Goal: Check status: Check status

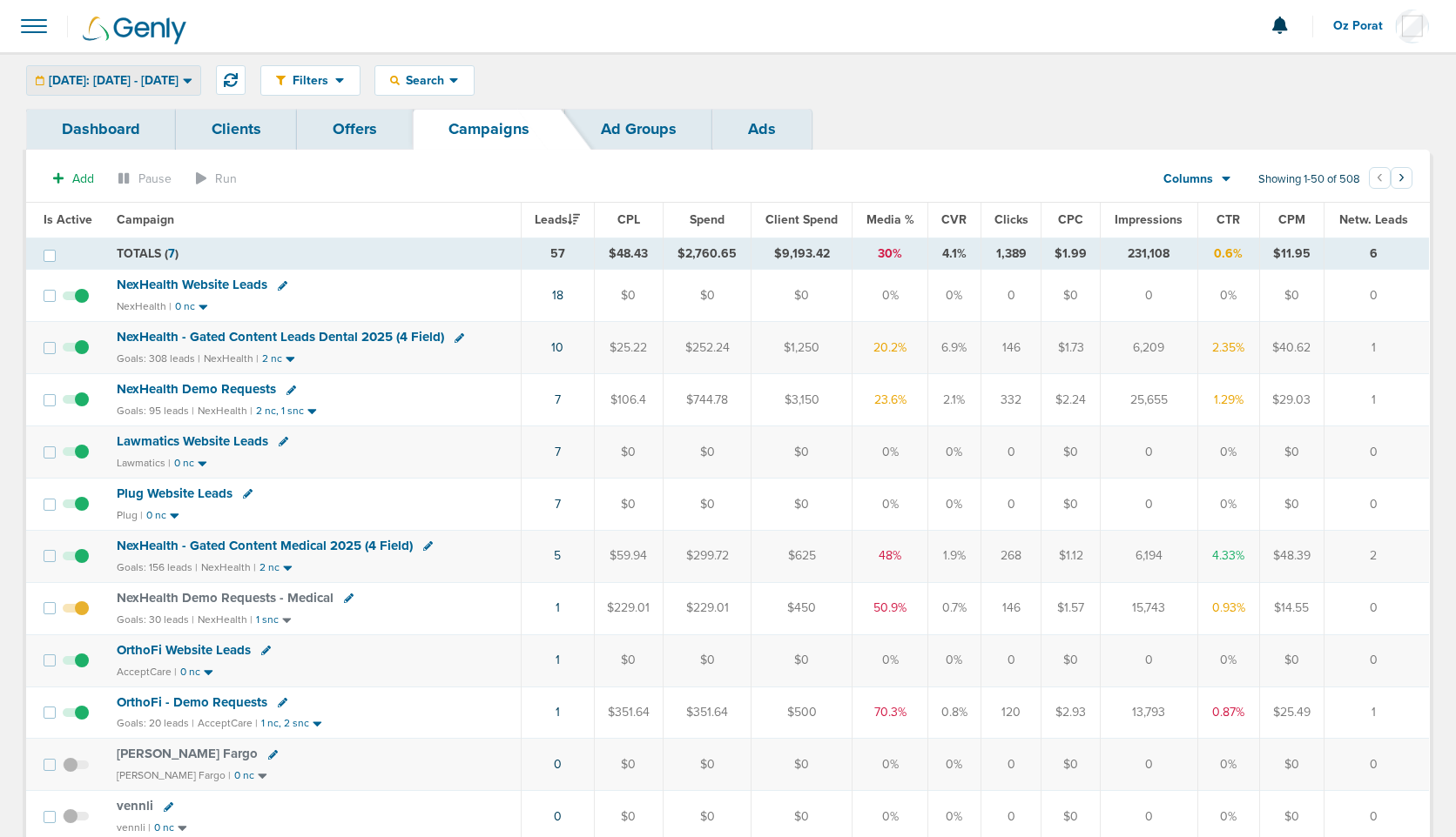
click at [140, 75] on span "[DATE]: [DATE] - [DATE]" at bounding box center [114, 81] width 130 height 12
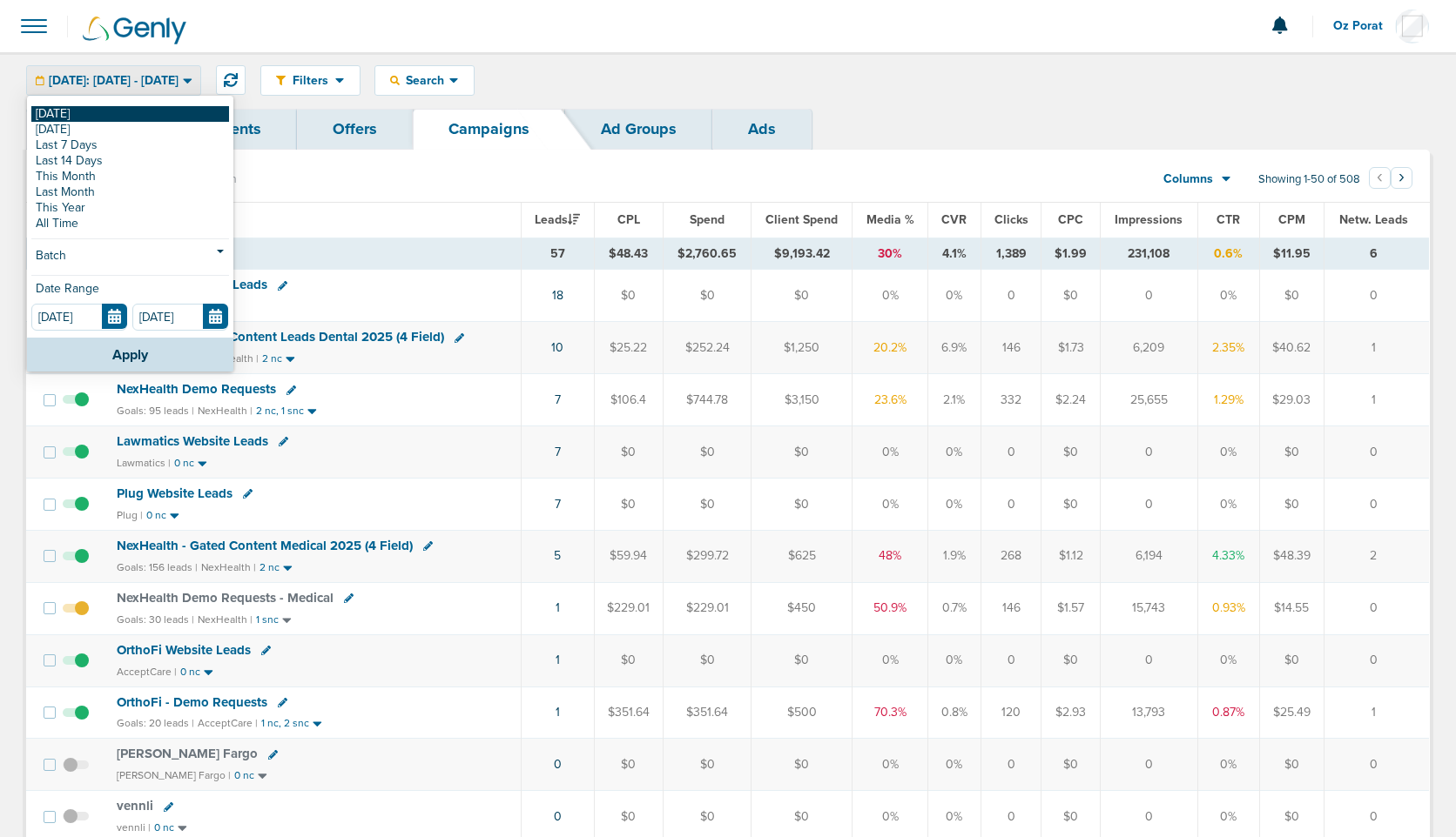
click at [61, 112] on link "[DATE]" at bounding box center [130, 114] width 198 height 16
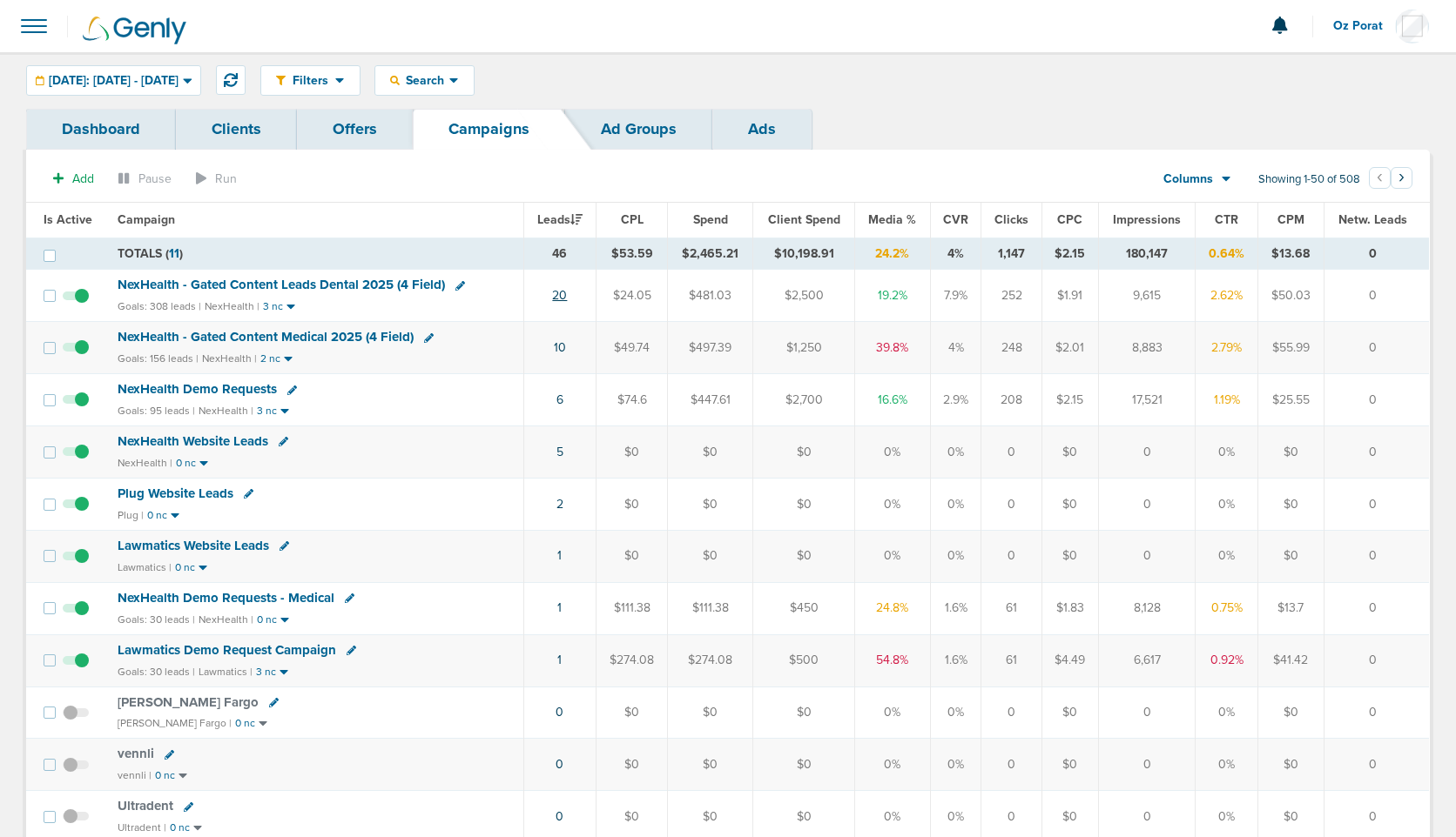
click at [556, 292] on link "20" at bounding box center [559, 295] width 15 height 15
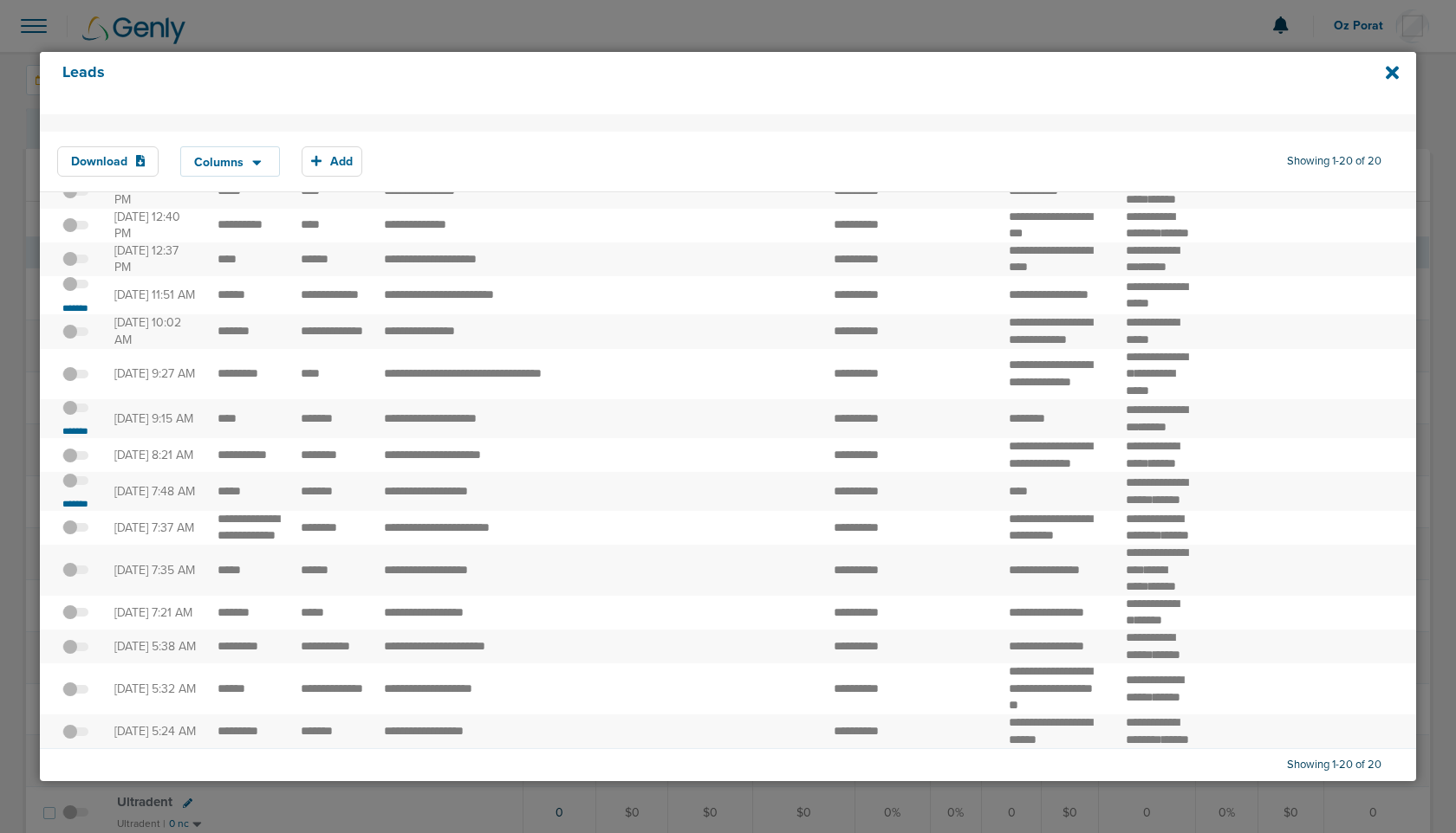
scroll to position [244, 0]
drag, startPoint x: 213, startPoint y: 440, endPoint x: 340, endPoint y: 454, distance: 127.8
click at [452, 316] on td "**********" at bounding box center [491, 295] width 237 height 39
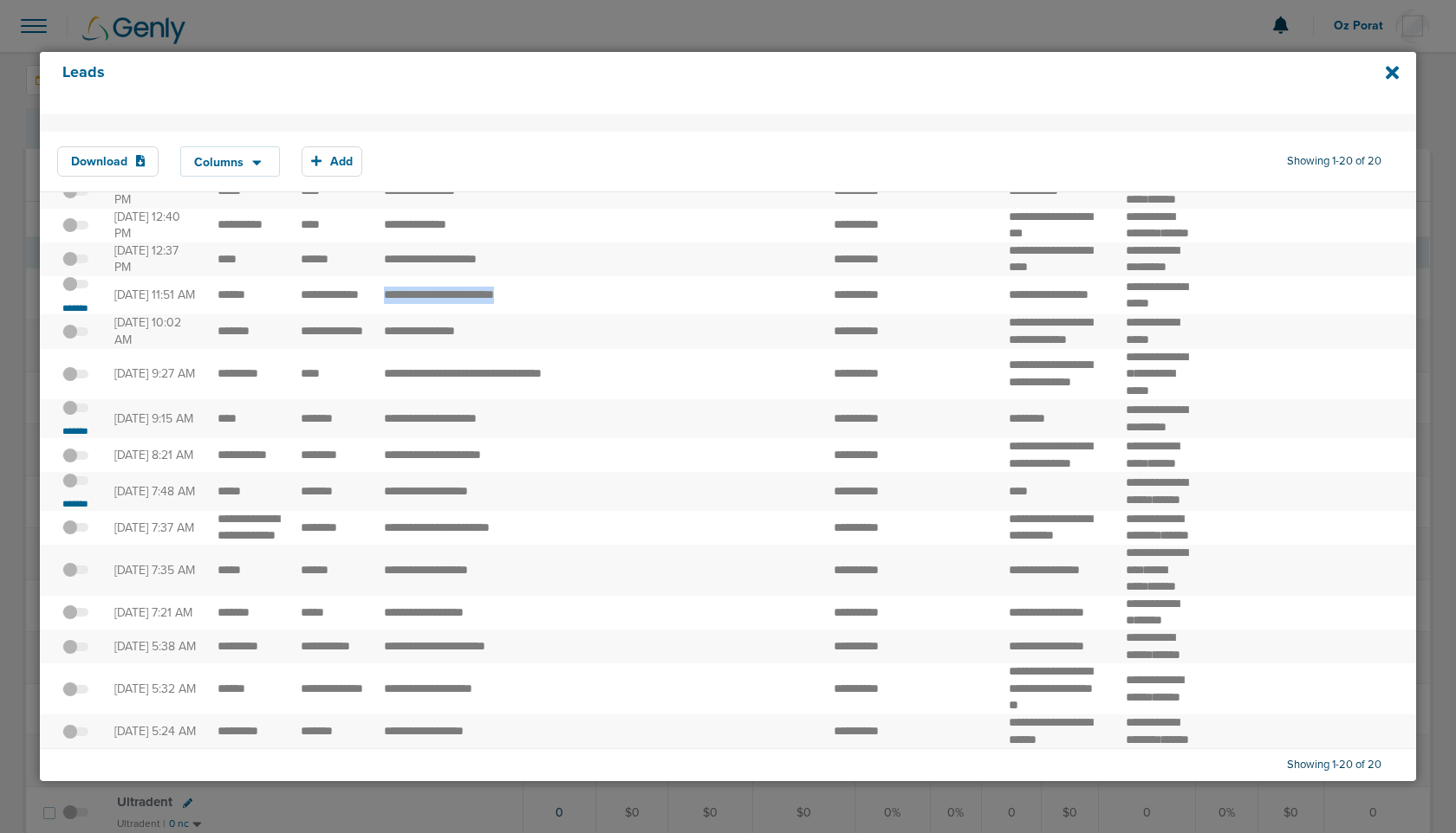
click at [452, 316] on td "**********" at bounding box center [491, 295] width 237 height 39
copy tr "**********"
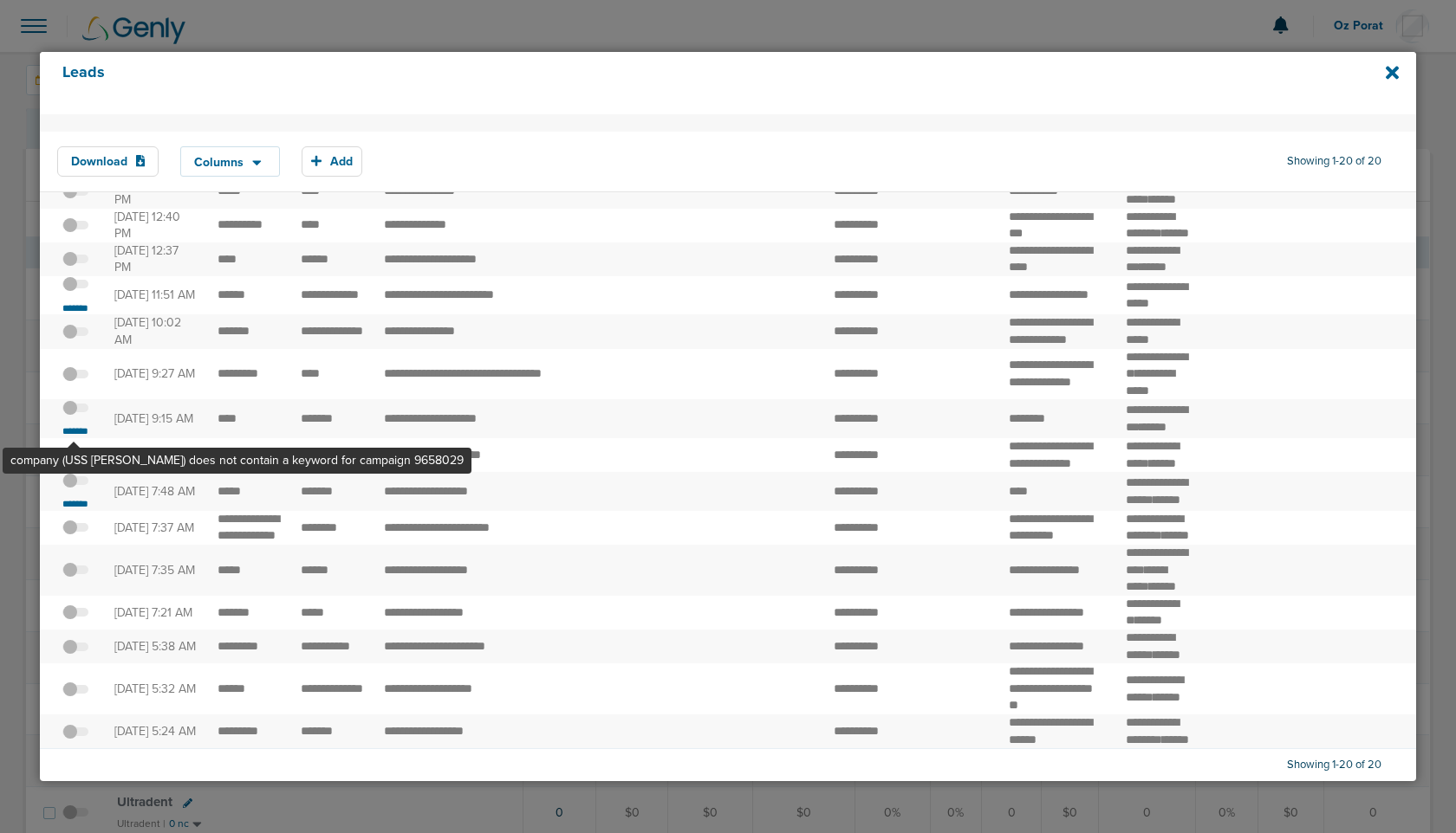
click at [74, 293] on label at bounding box center [75, 284] width 26 height 17
click at [75, 288] on input "checkbox" at bounding box center [75, 288] width 0 height 0
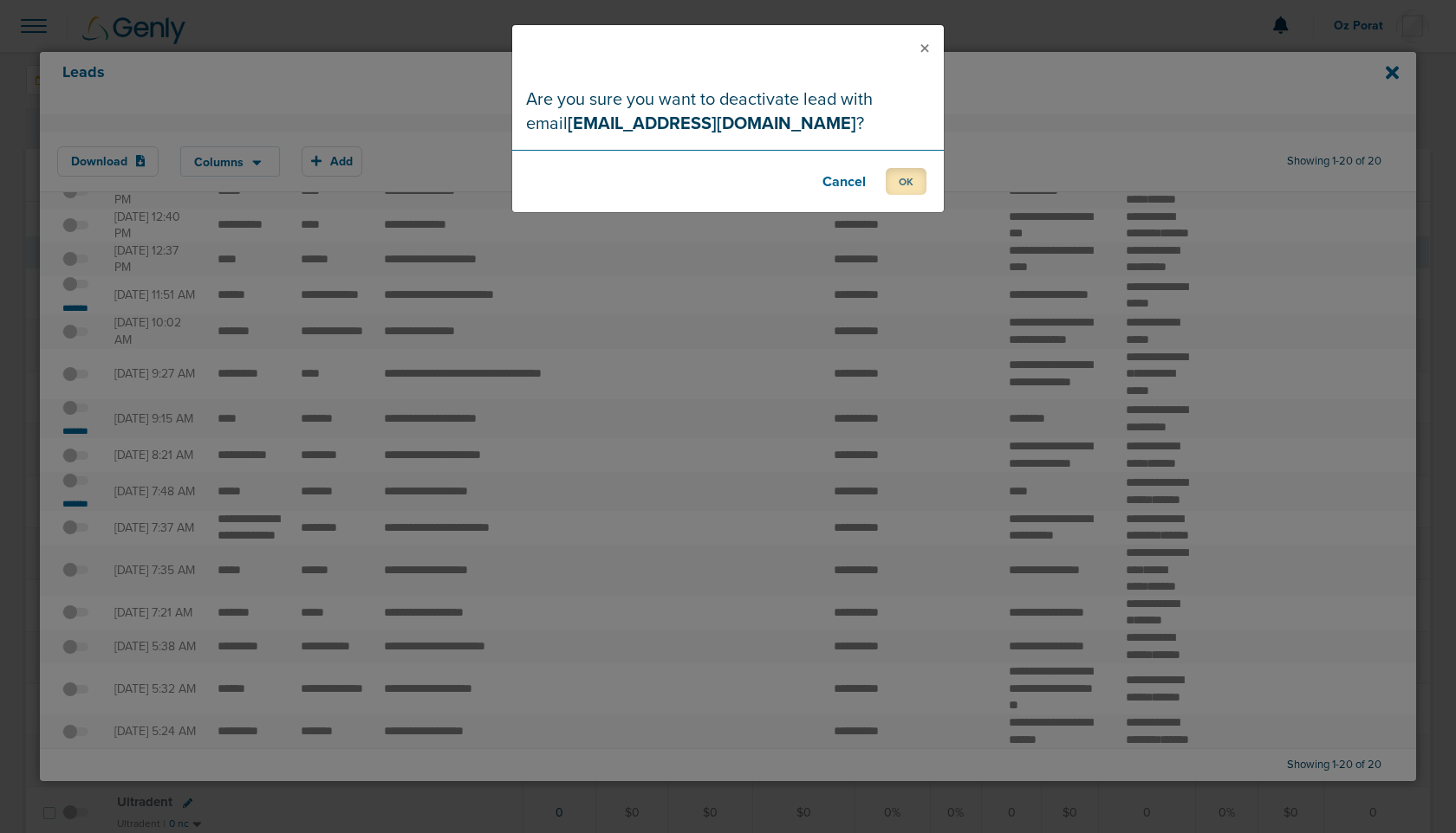
click at [902, 184] on button "OK" at bounding box center [906, 181] width 41 height 27
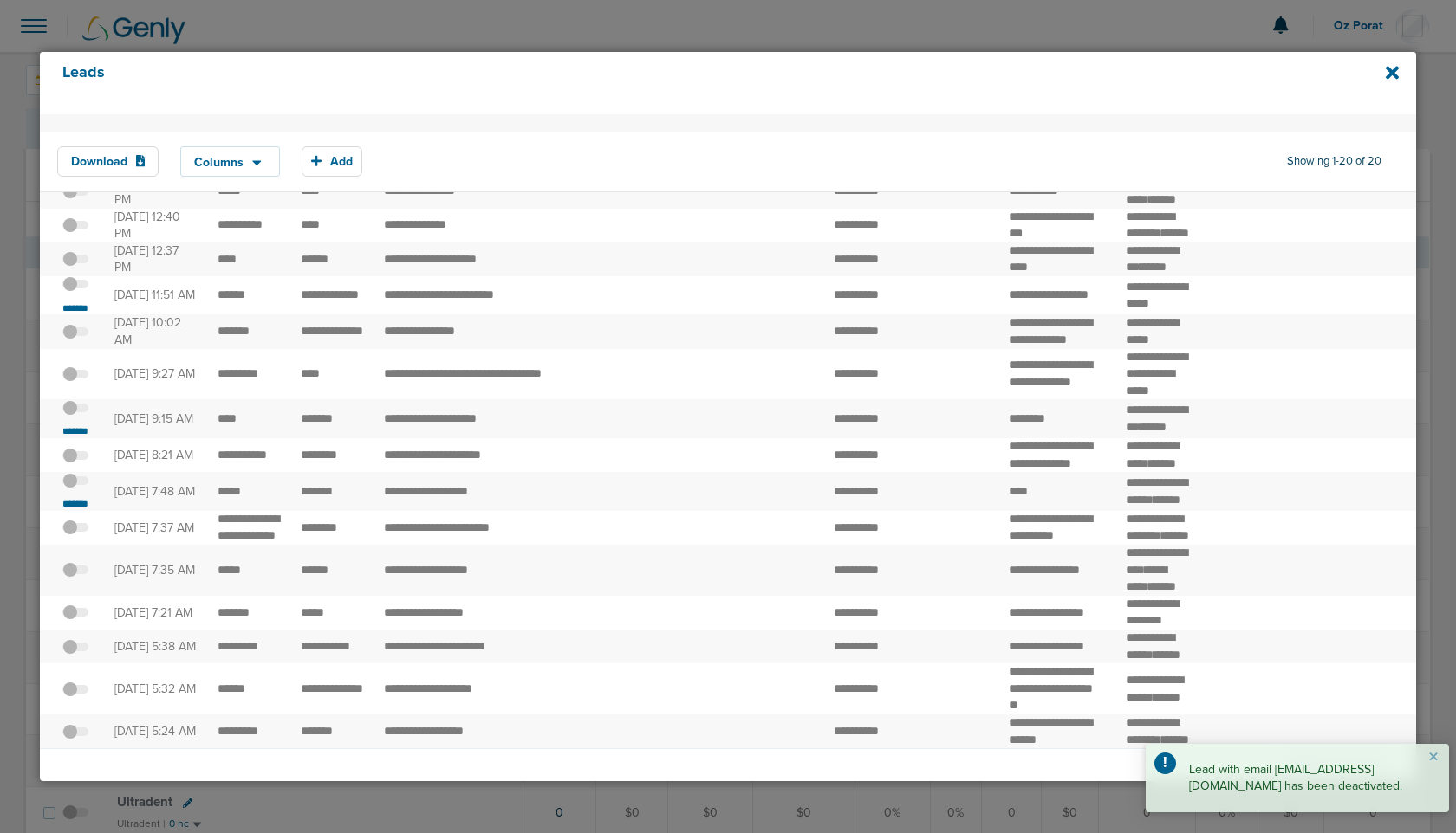
scroll to position [336, 0]
click at [449, 439] on td "**********" at bounding box center [491, 419] width 237 height 39
drag, startPoint x: 336, startPoint y: 526, endPoint x: 208, endPoint y: 525, distance: 128.0
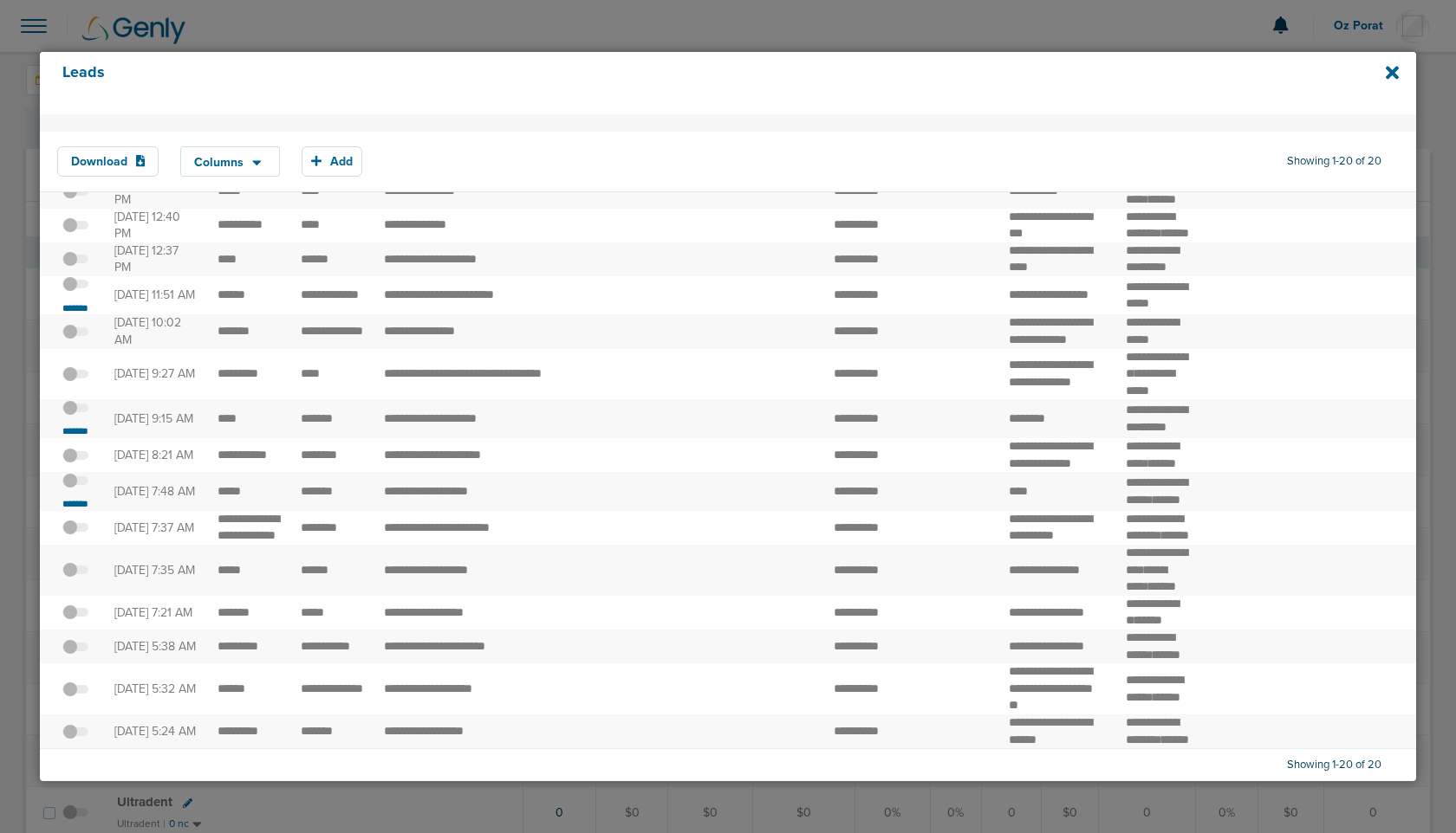
click at [75, 417] on span at bounding box center [75, 417] width 26 height 0
click at [75, 411] on input "checkbox" at bounding box center [75, 411] width 0 height 0
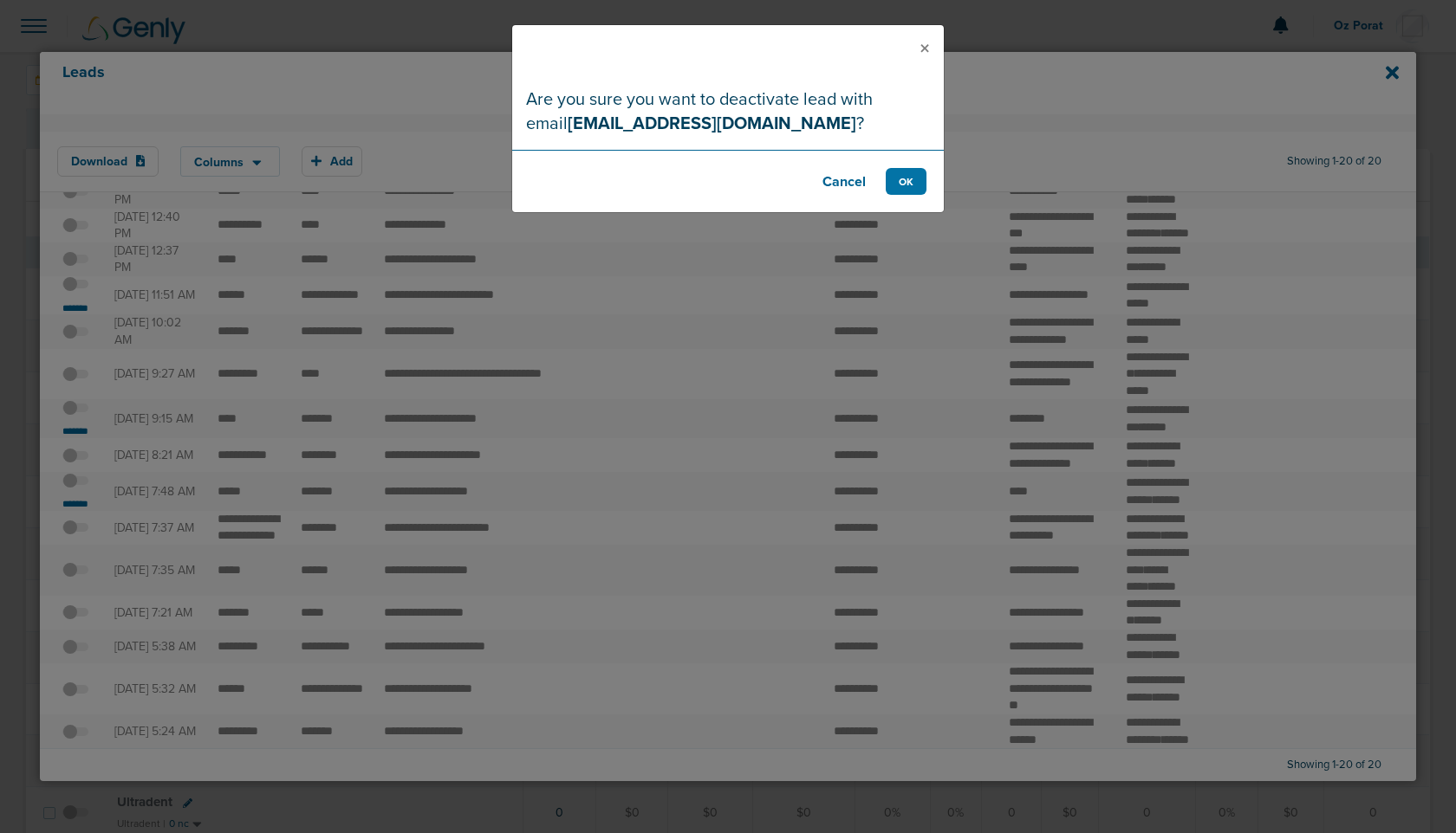
click at [918, 163] on footer "Cancel OK" at bounding box center [728, 180] width 432 height 62
click at [913, 184] on button "OK" at bounding box center [906, 181] width 41 height 27
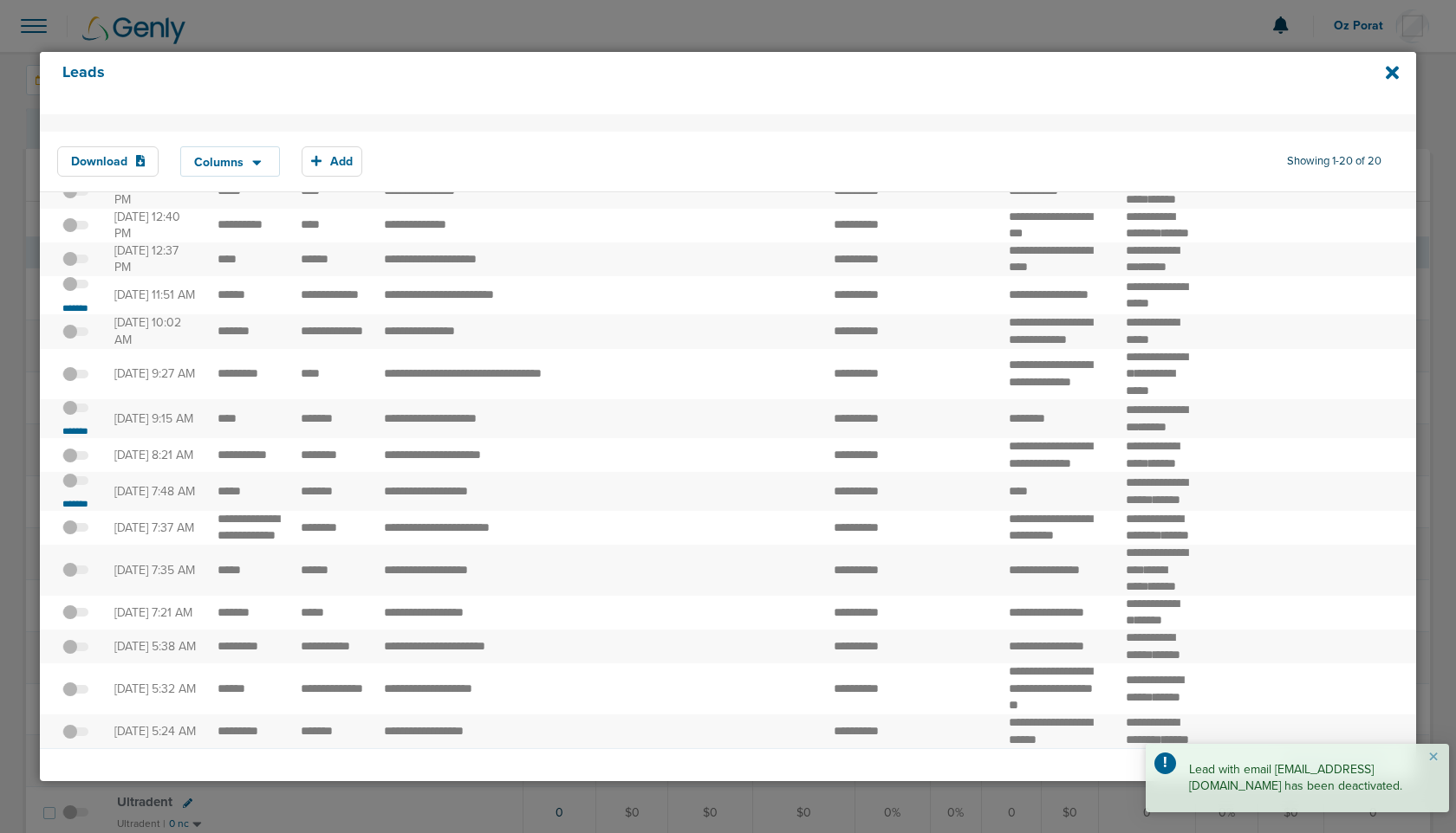
scroll to position [364, 0]
drag, startPoint x: 355, startPoint y: 592, endPoint x: 212, endPoint y: 591, distance: 143.0
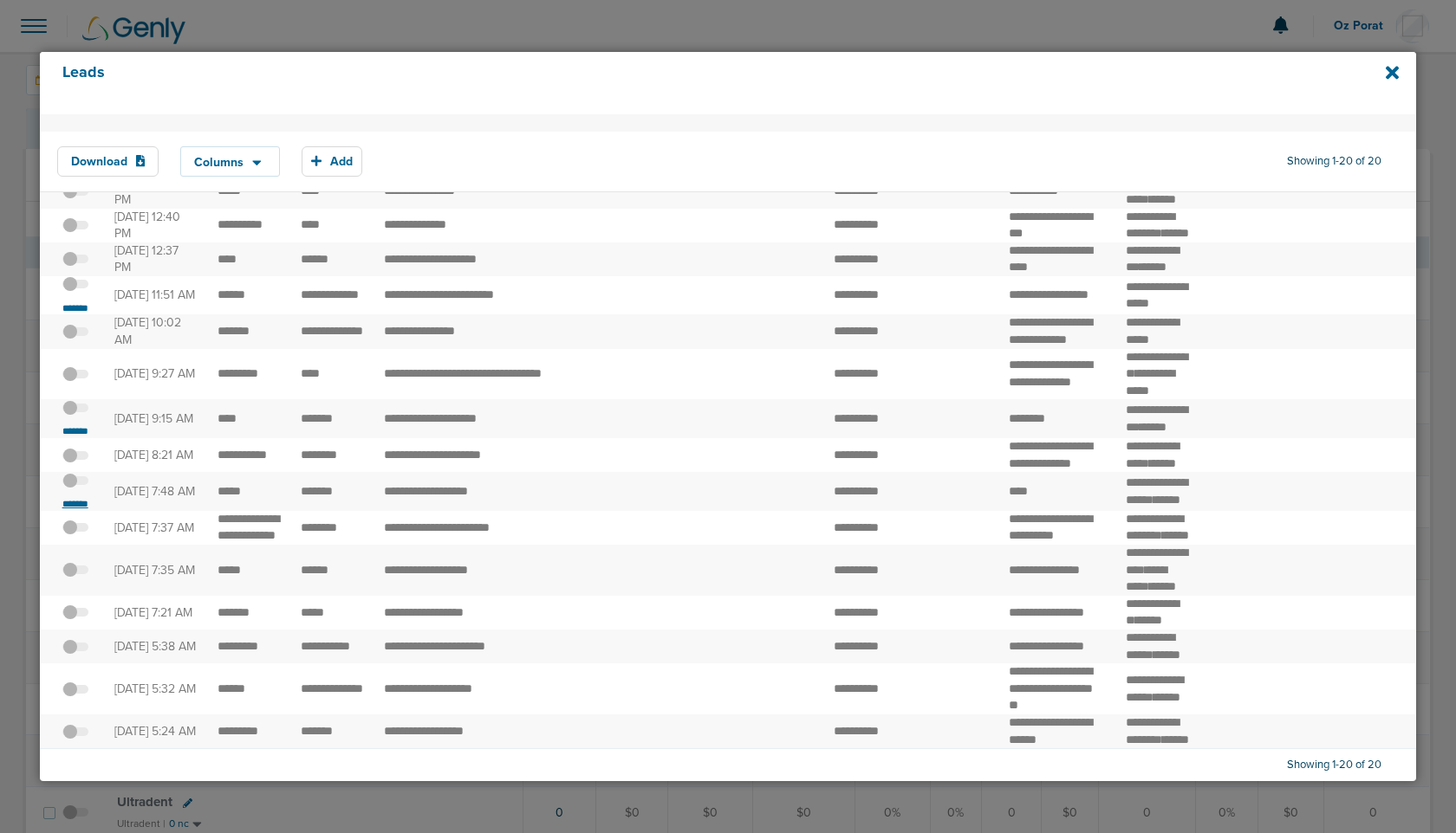
click at [65, 511] on small "*******" at bounding box center [75, 504] width 37 height 14
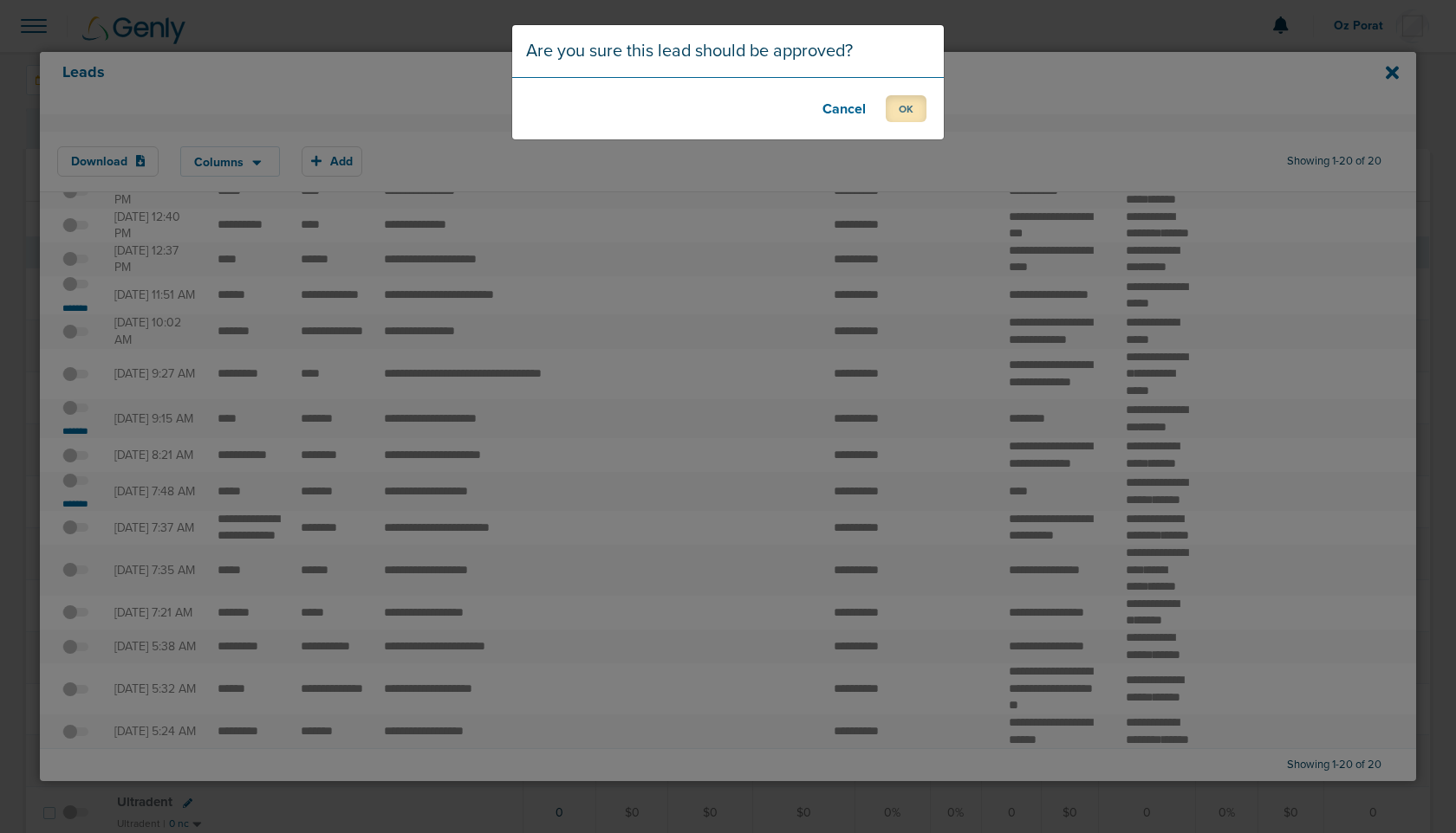
click at [909, 112] on button "OK" at bounding box center [906, 108] width 41 height 27
click at [903, 104] on button "OK" at bounding box center [906, 108] width 41 height 27
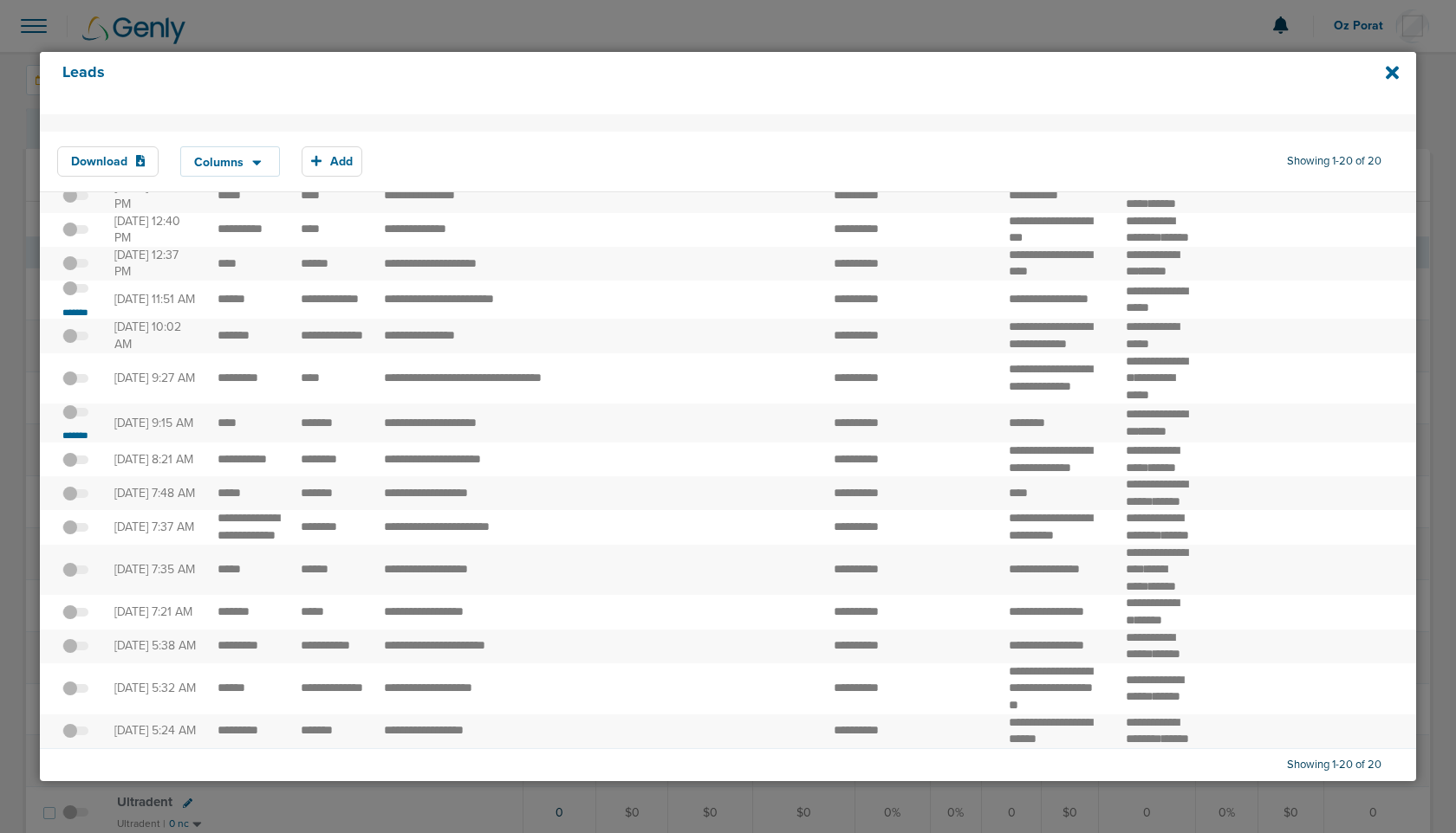
scroll to position [0, 0]
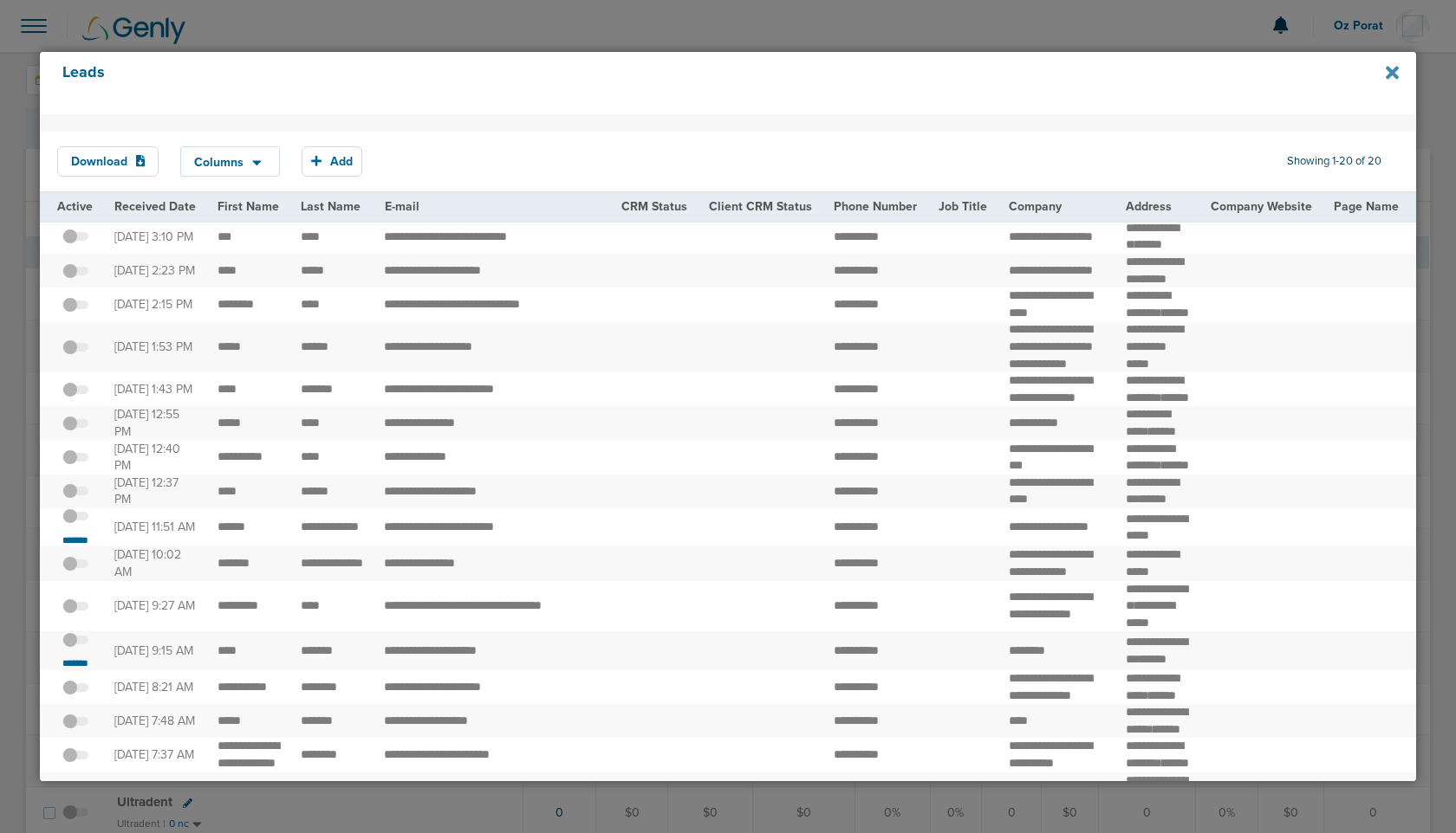
click at [1398, 73] on icon at bounding box center [1392, 73] width 13 height 19
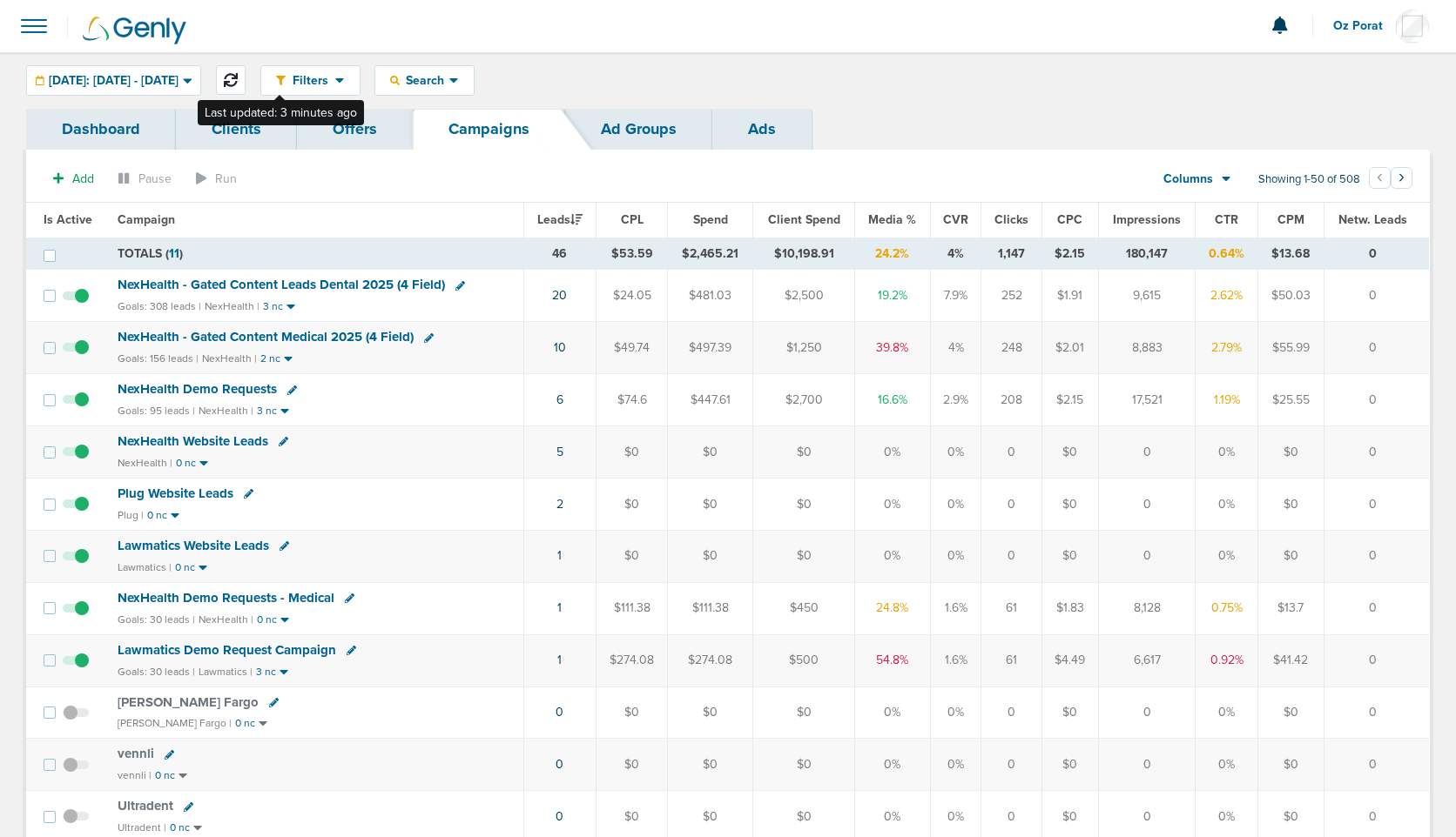
click at [245, 73] on button at bounding box center [231, 80] width 30 height 30
click at [559, 346] on link "10" at bounding box center [559, 348] width 12 height 15
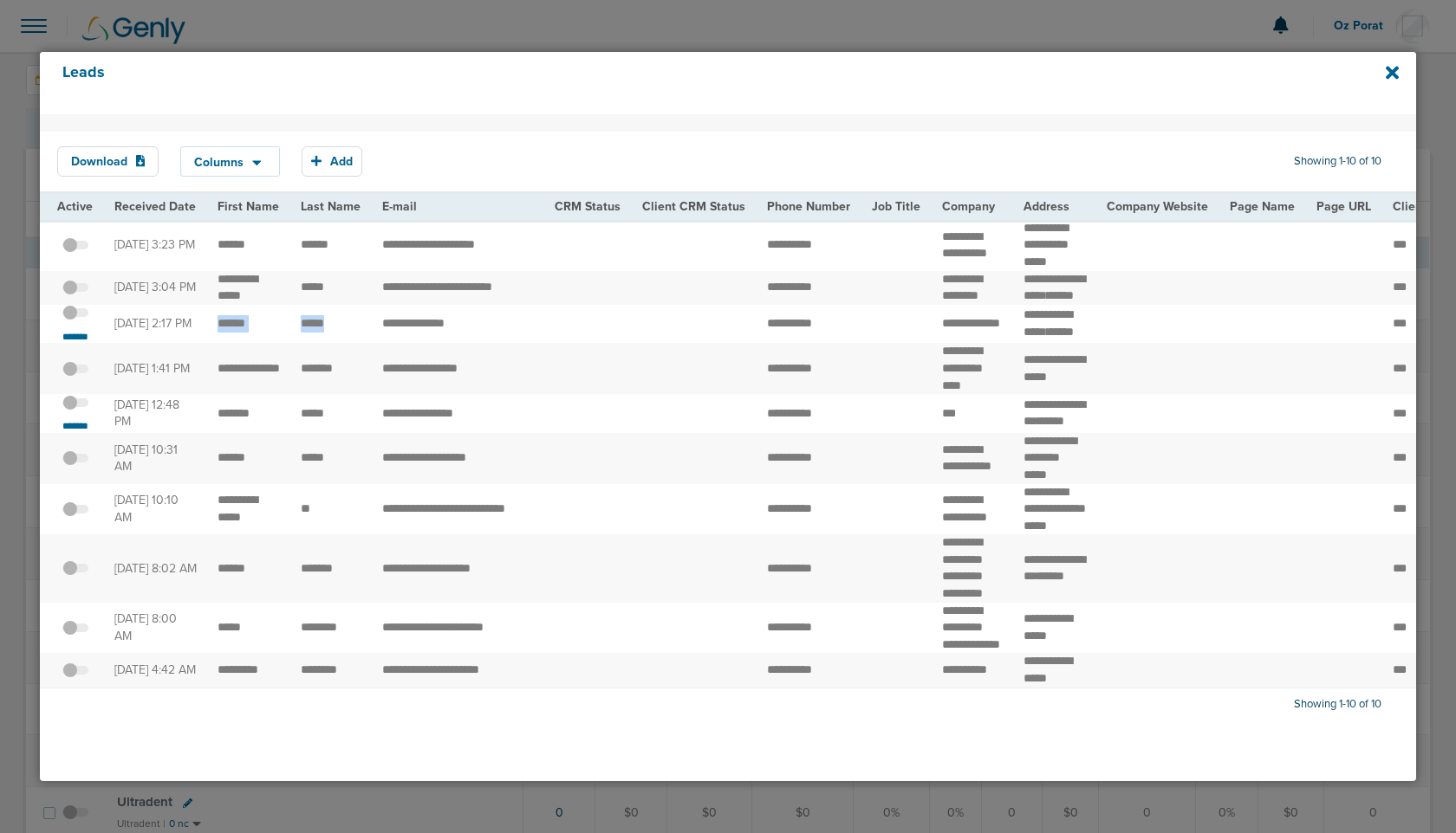
drag, startPoint x: 323, startPoint y: 389, endPoint x: 213, endPoint y: 392, distance: 110.0
click at [89, 344] on small "*******" at bounding box center [75, 337] width 37 height 14
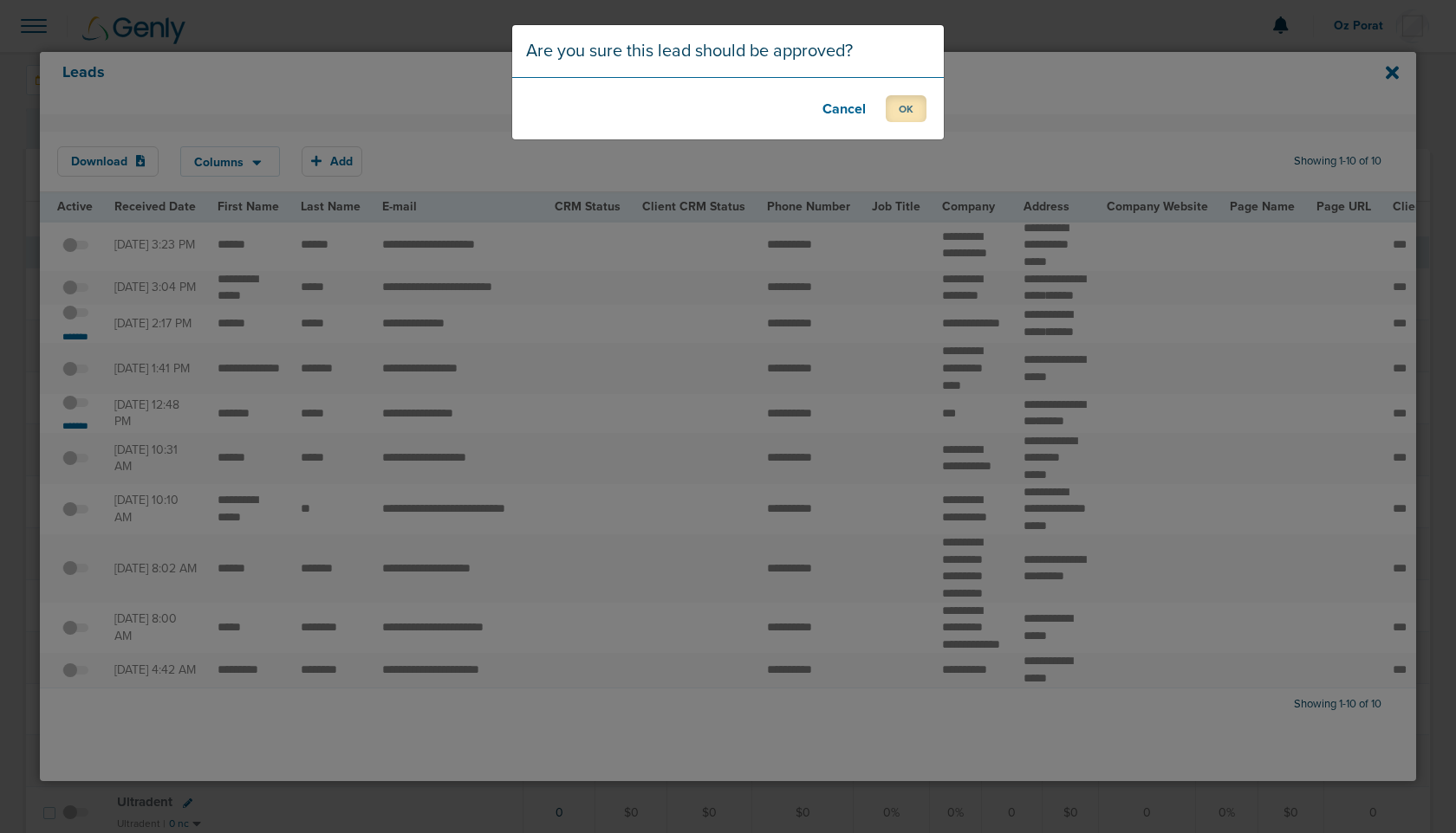
click at [909, 111] on button "OK" at bounding box center [906, 108] width 41 height 27
click at [893, 108] on button "OK" at bounding box center [906, 108] width 41 height 27
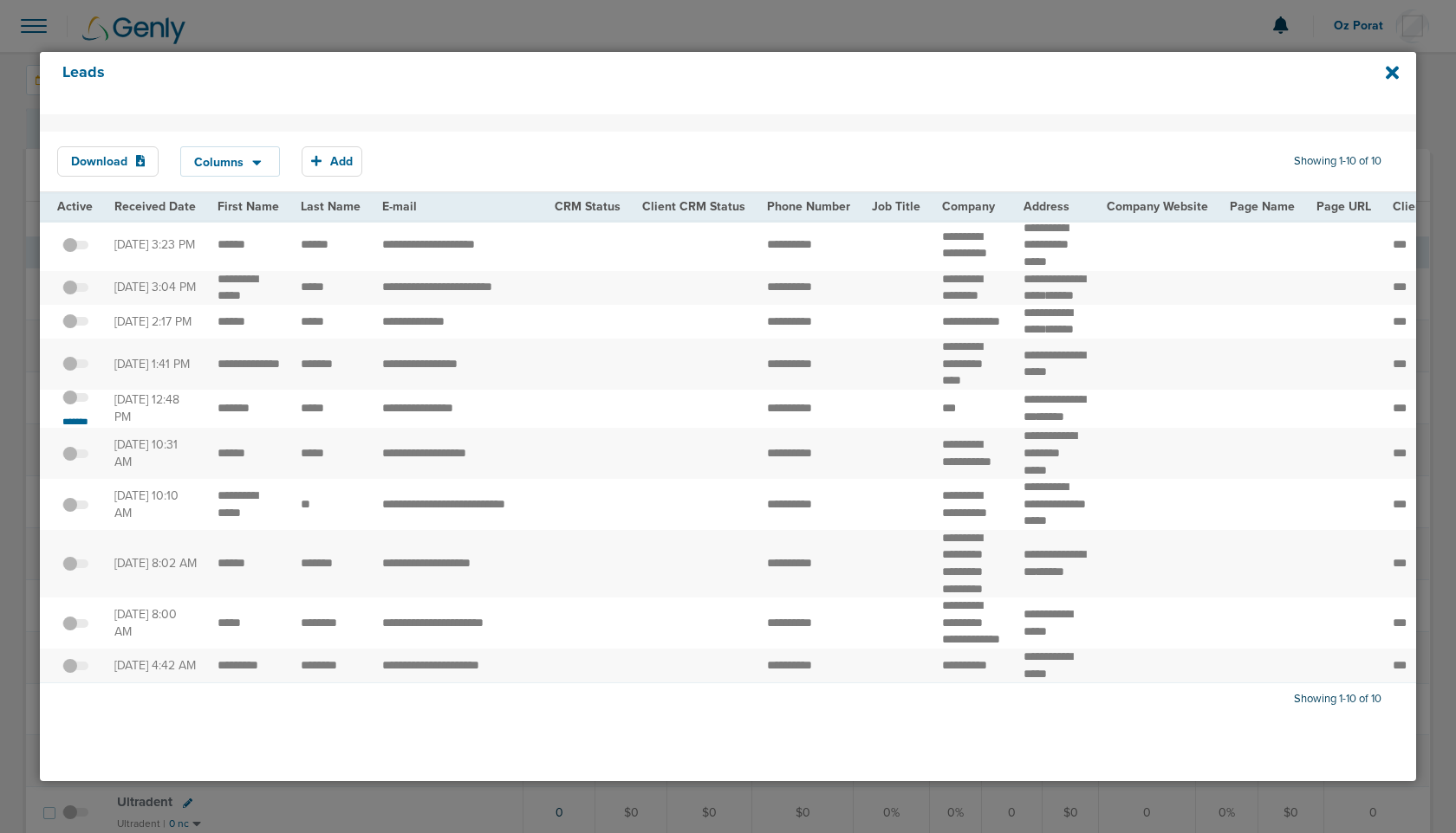
scroll to position [68, 0]
drag, startPoint x: 337, startPoint y: 429, endPoint x: 213, endPoint y: 429, distance: 124.0
click at [67, 429] on small "*******" at bounding box center [75, 422] width 37 height 14
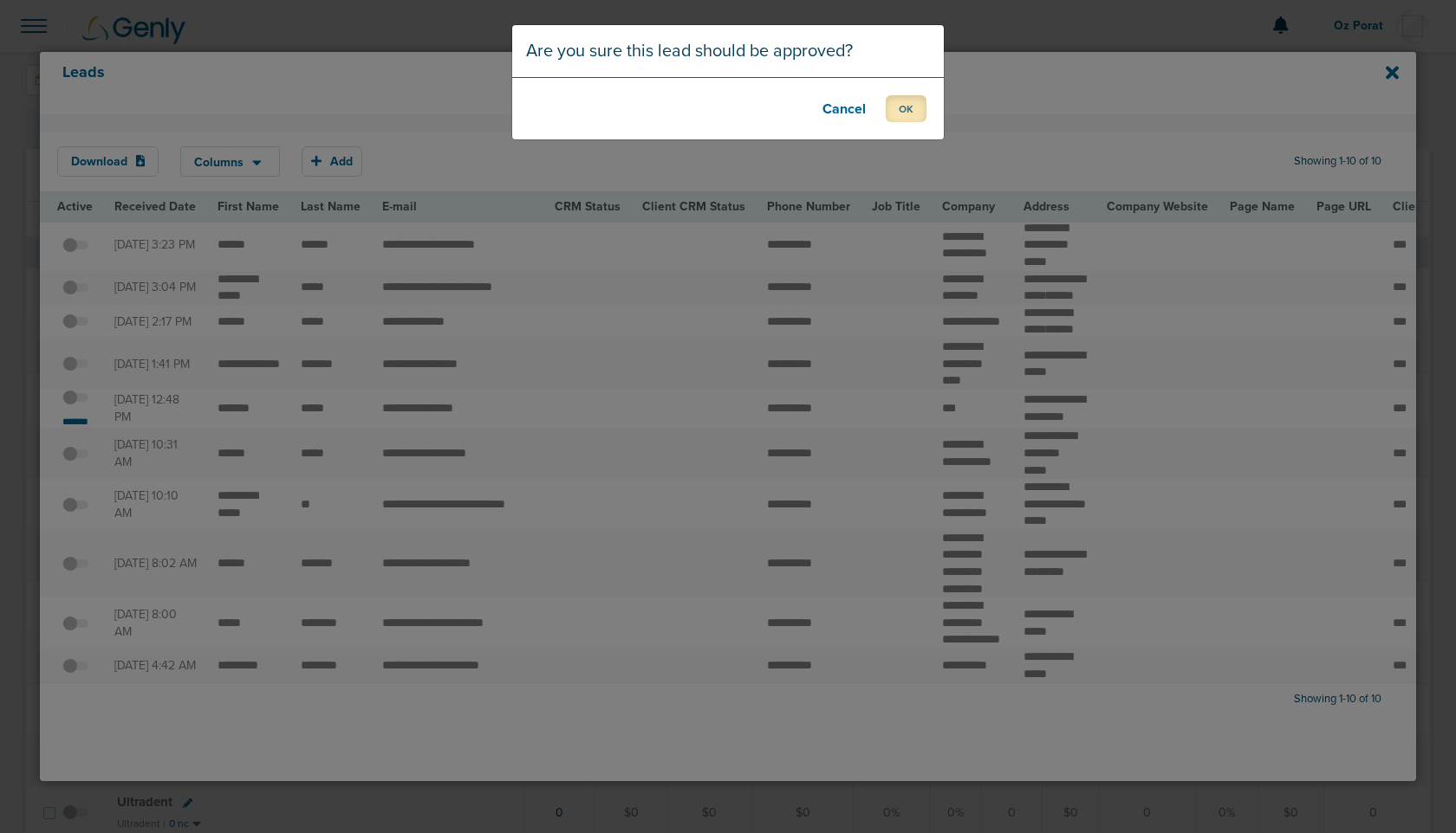
click at [895, 104] on button "OK" at bounding box center [906, 108] width 41 height 27
click at [908, 110] on button "OK" at bounding box center [906, 108] width 41 height 27
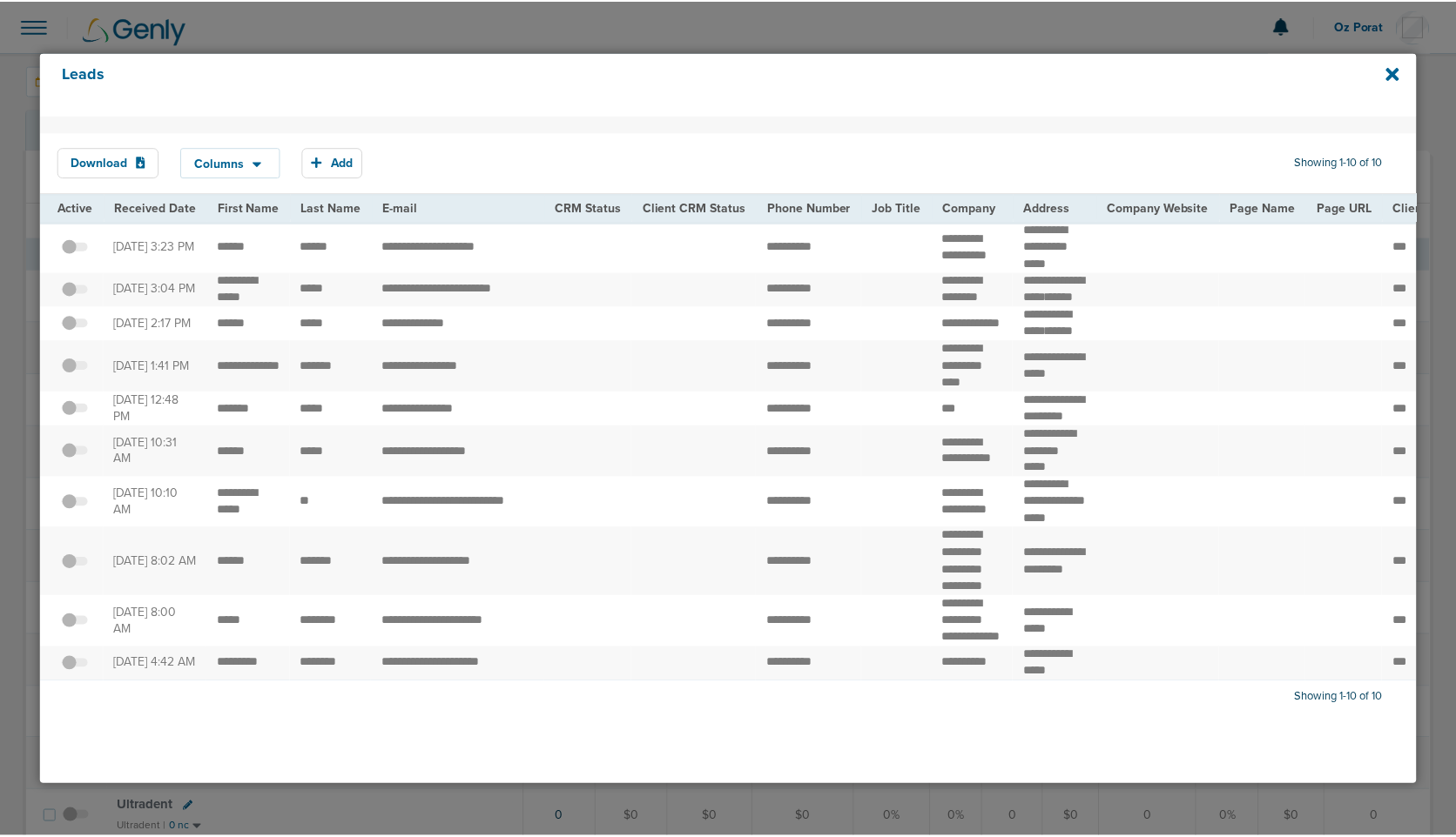
scroll to position [107, 0]
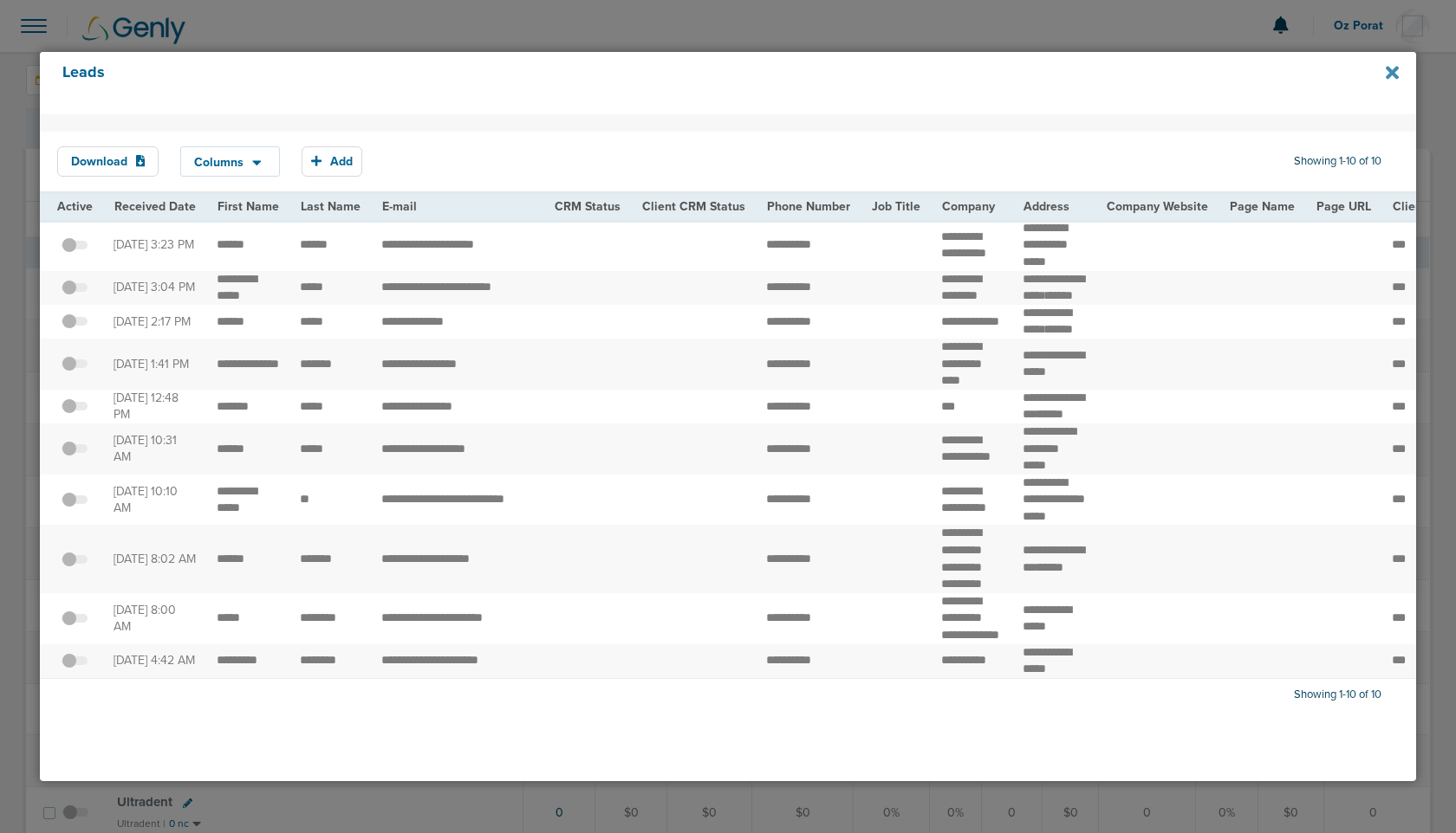
click at [1390, 72] on icon at bounding box center [1392, 73] width 13 height 13
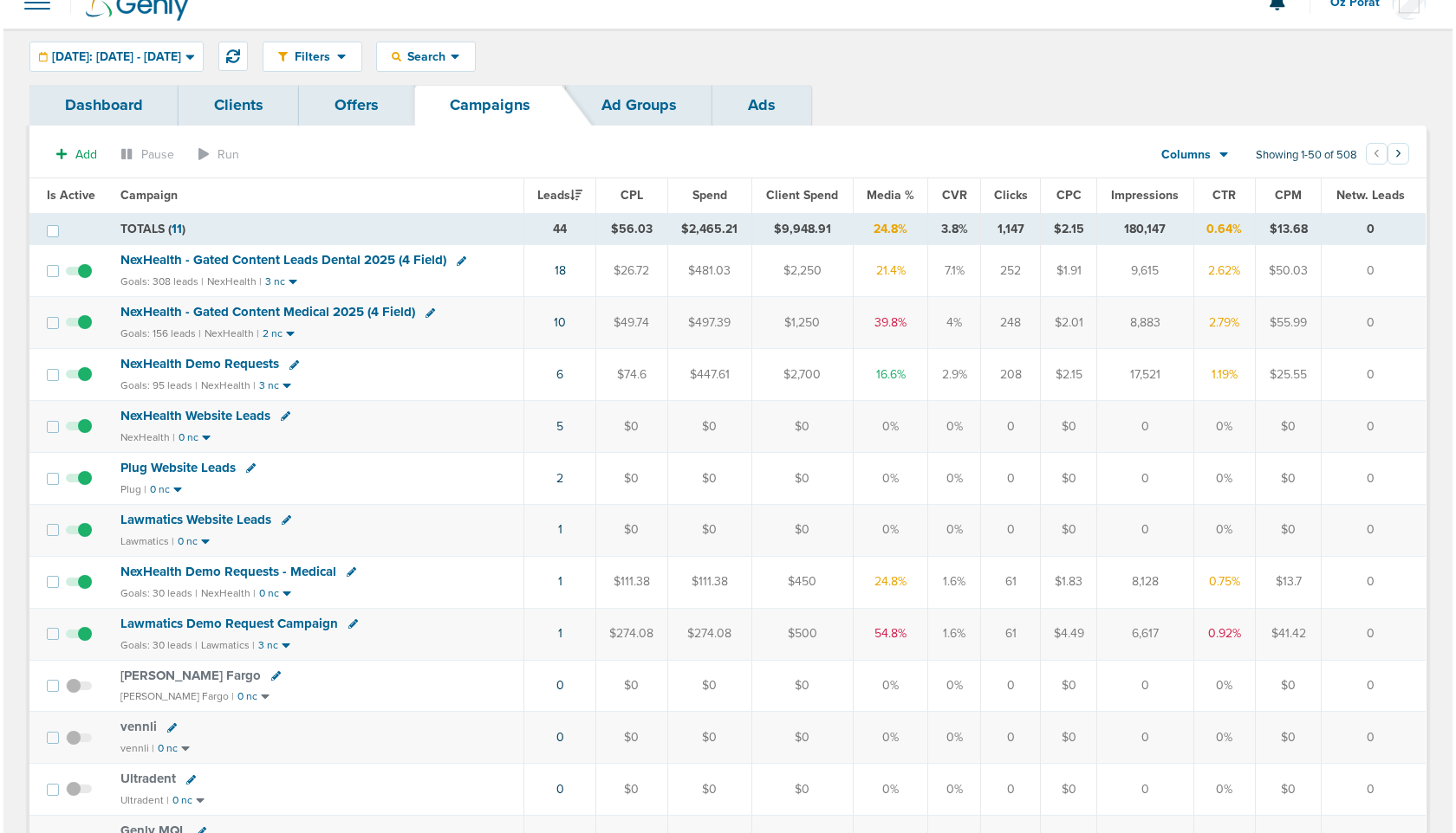
scroll to position [24, 0]
click at [558, 631] on link "1" at bounding box center [556, 633] width 4 height 15
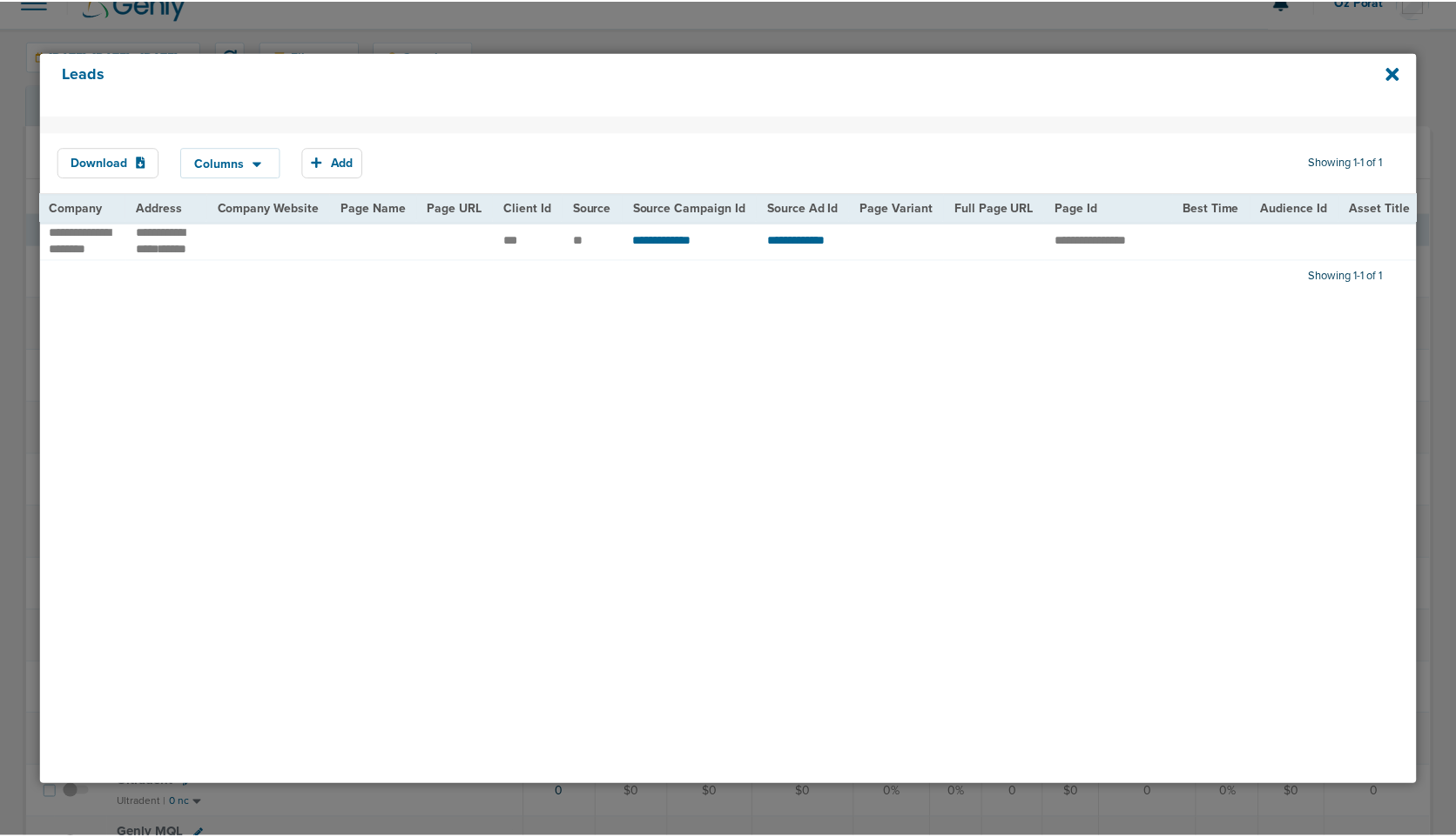
scroll to position [0, 0]
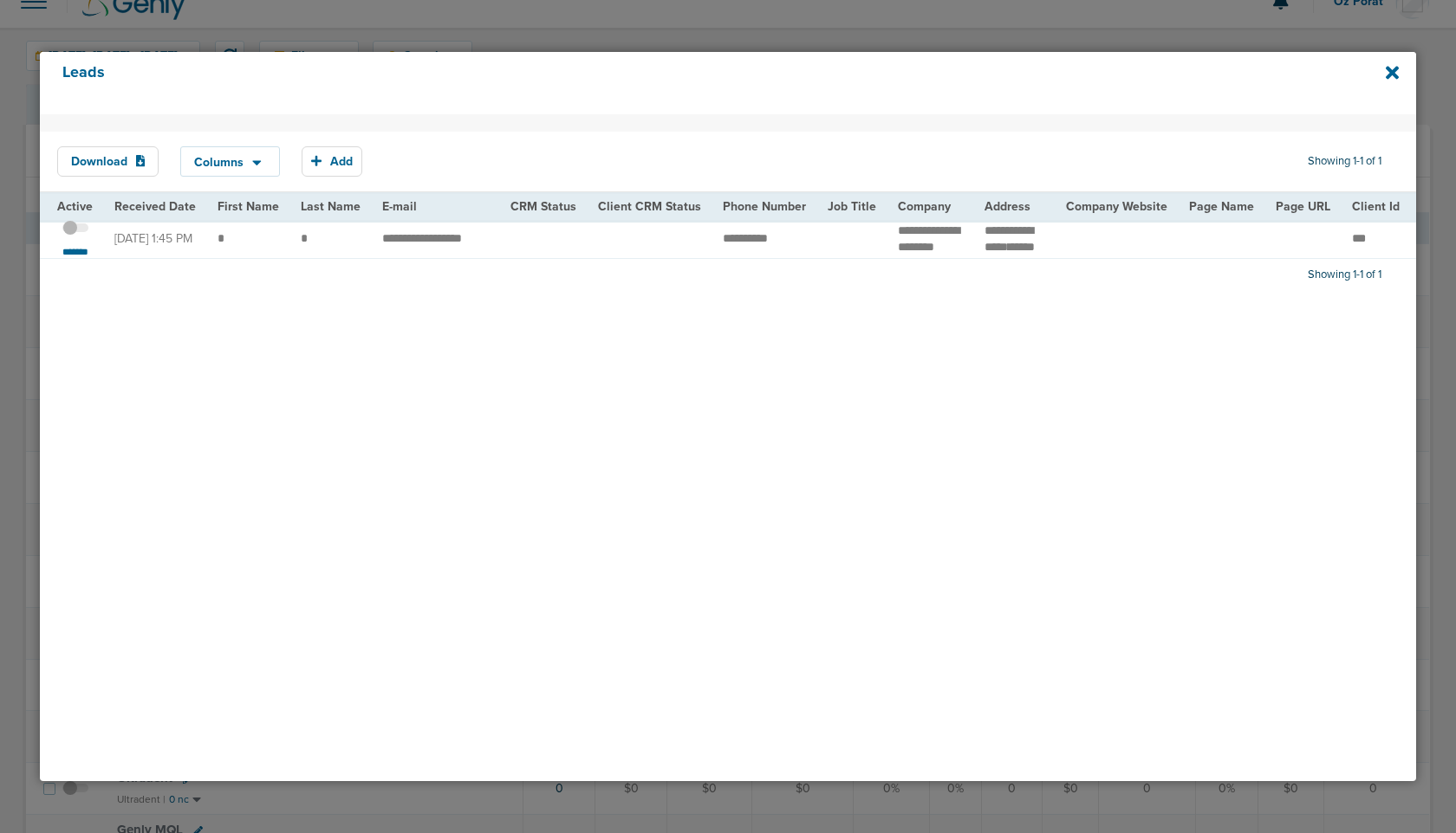
click at [69, 237] on span at bounding box center [75, 237] width 26 height 0
click at [75, 232] on input "checkbox" at bounding box center [75, 232] width 0 height 0
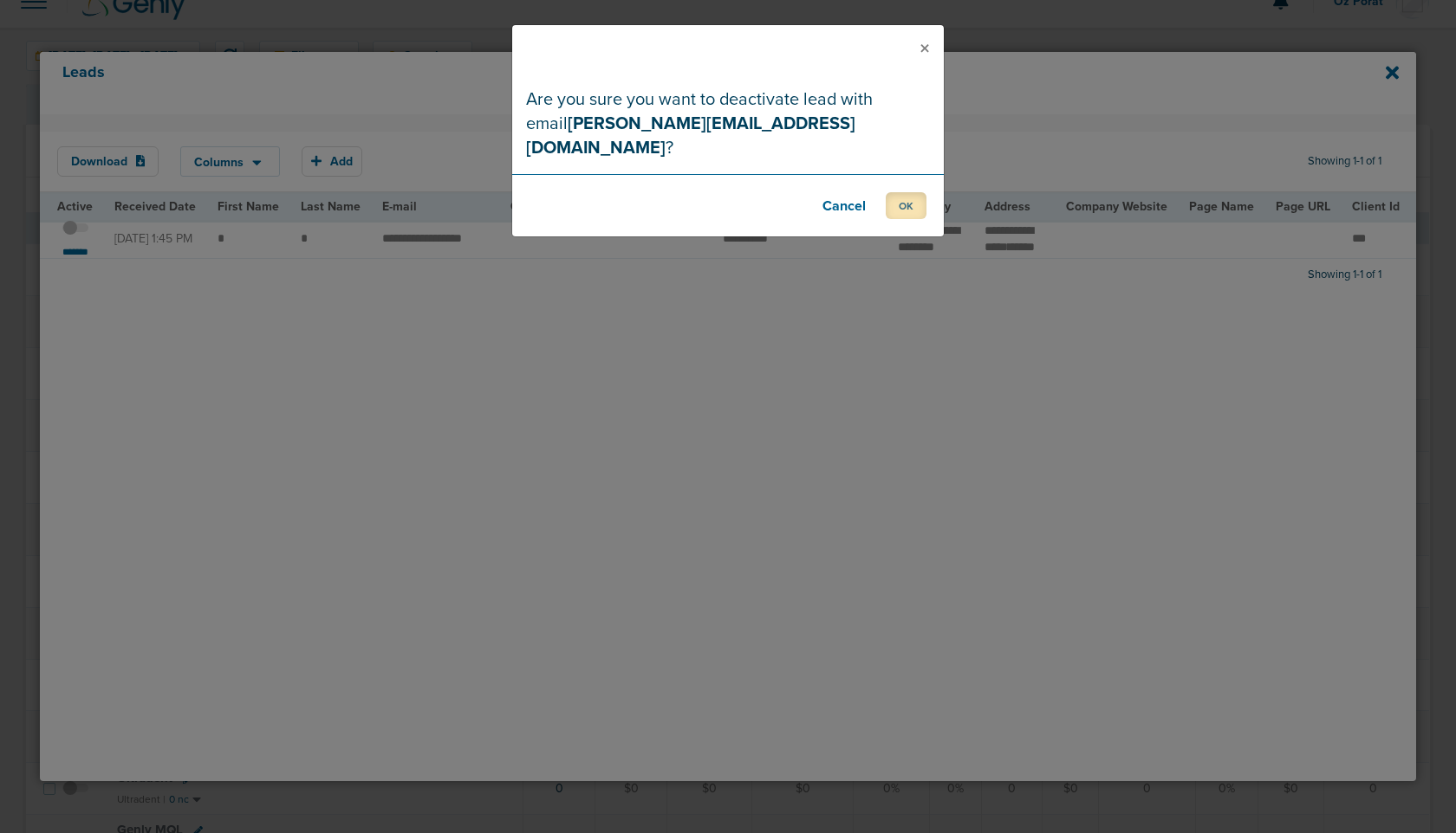
click at [911, 192] on button "OK" at bounding box center [906, 205] width 41 height 27
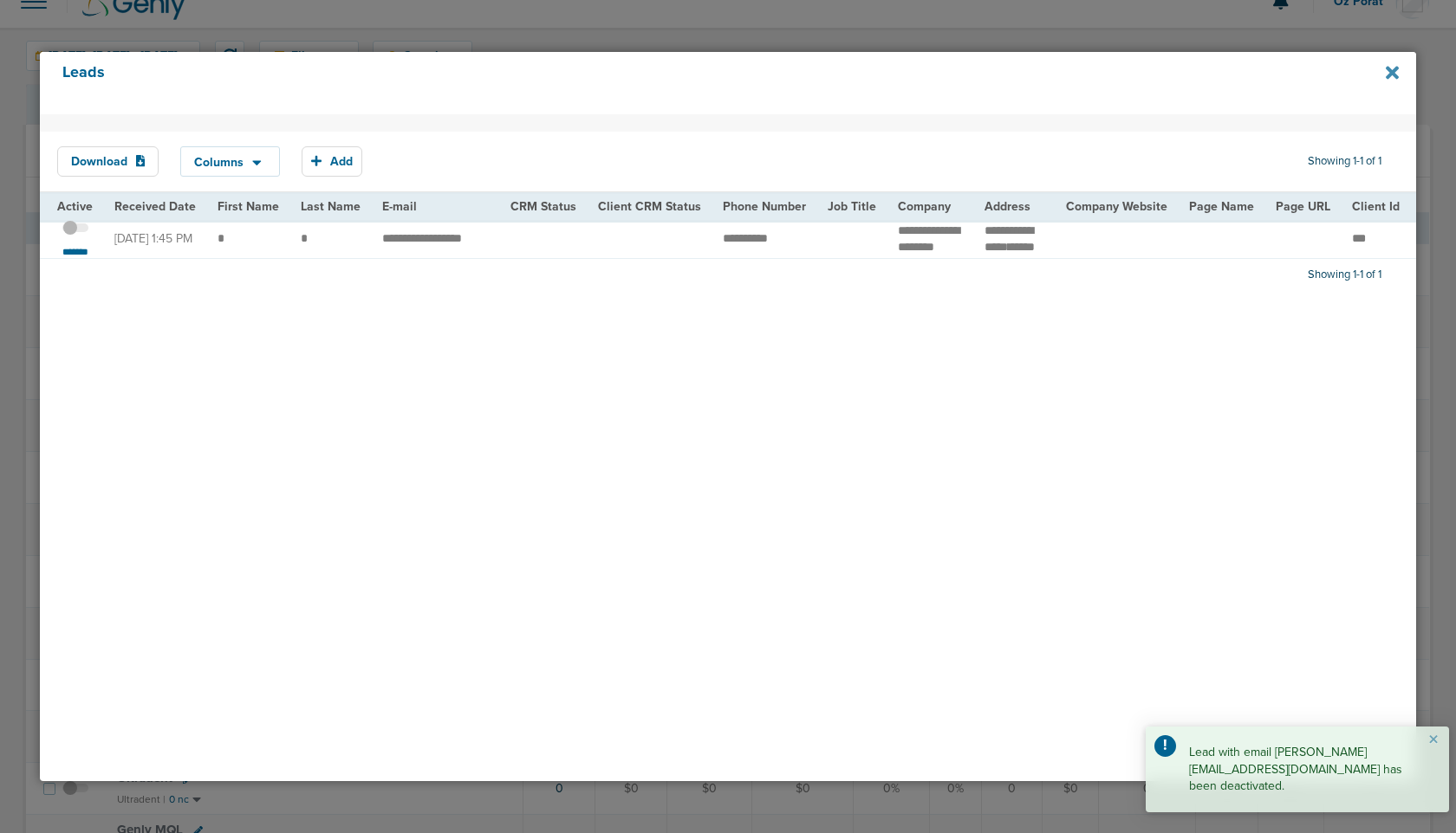
click at [1395, 75] on icon at bounding box center [1392, 73] width 13 height 13
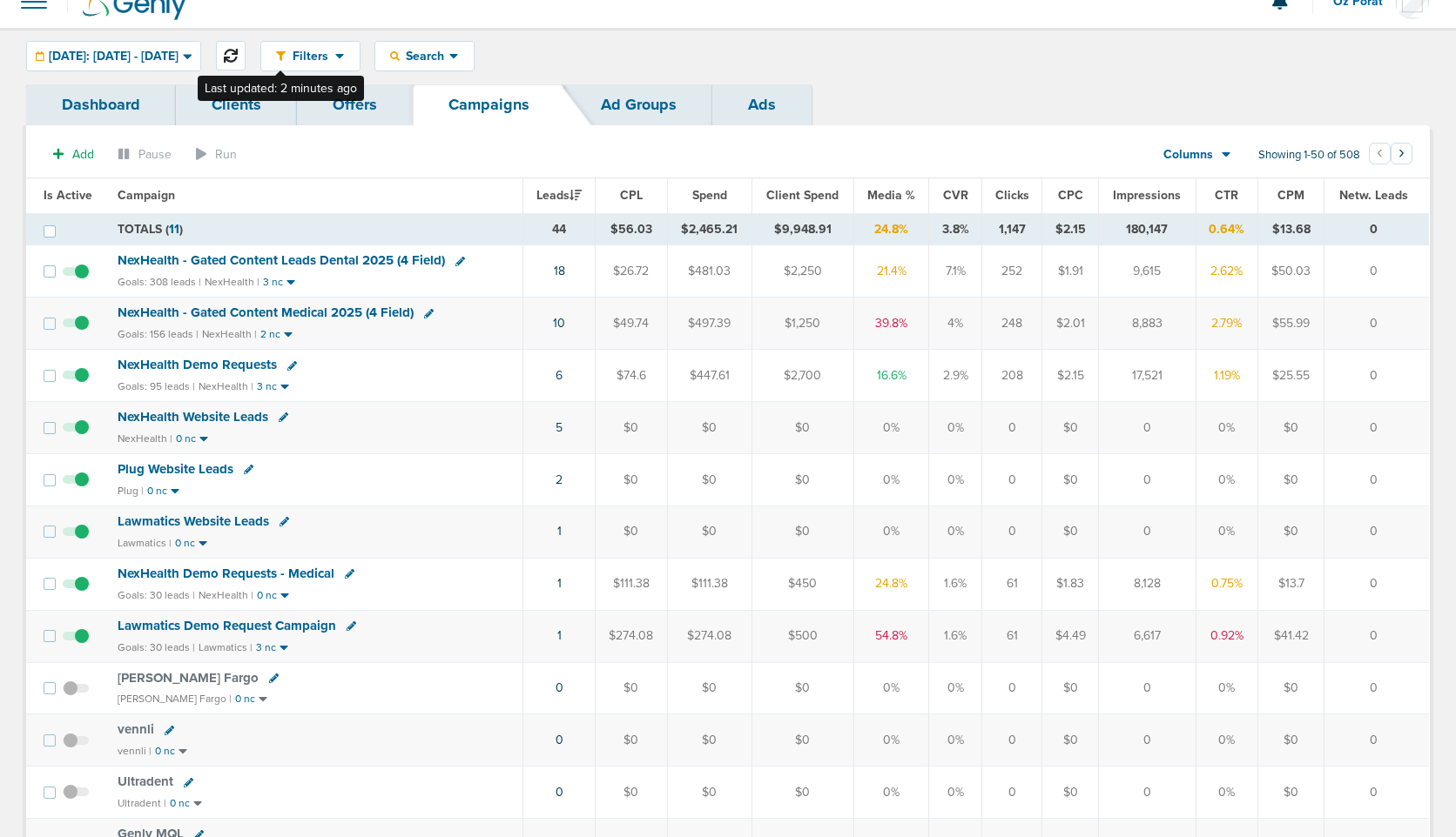
click at [245, 62] on button at bounding box center [231, 56] width 30 height 30
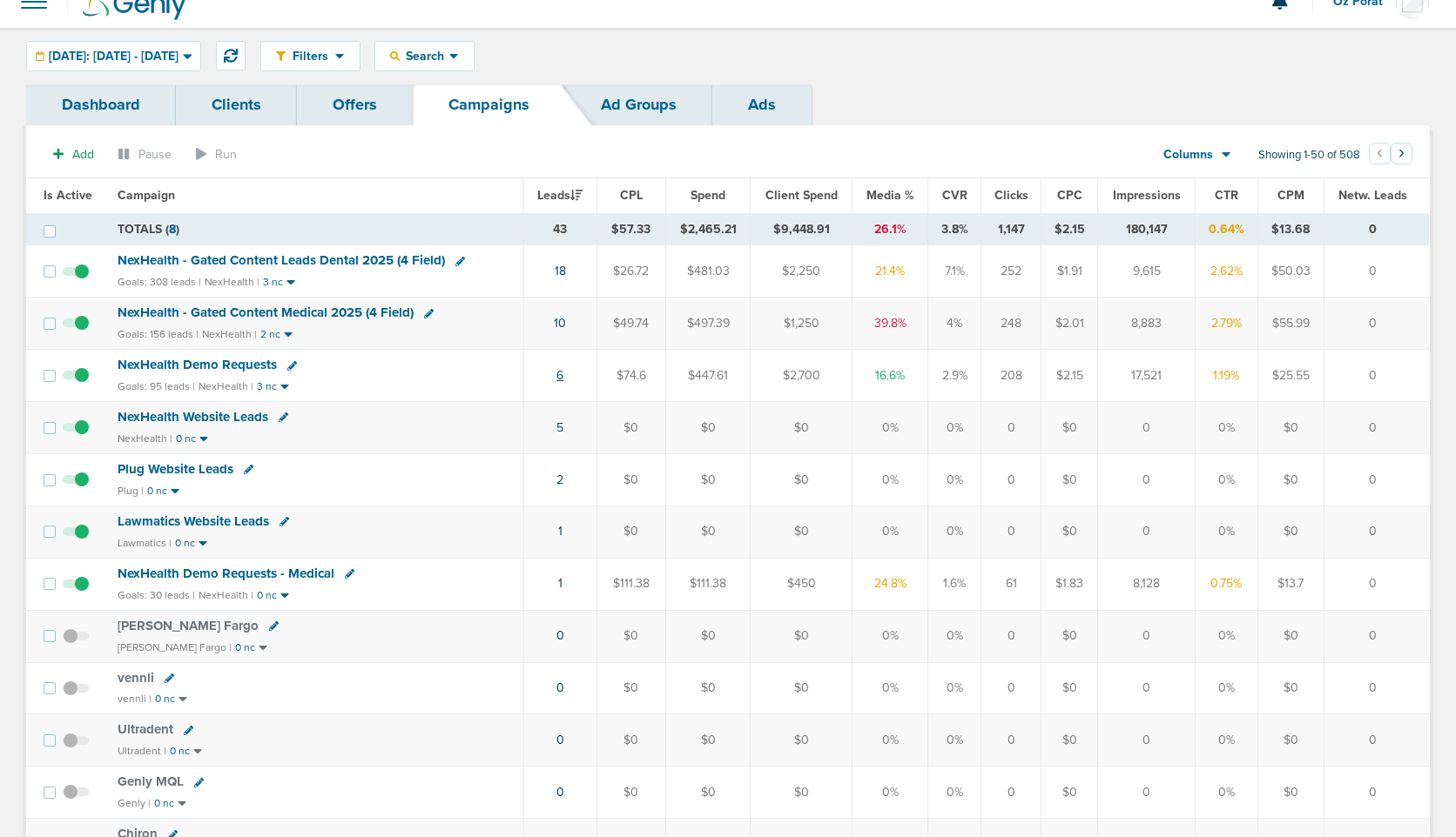
click at [563, 373] on link "6" at bounding box center [560, 375] width 7 height 15
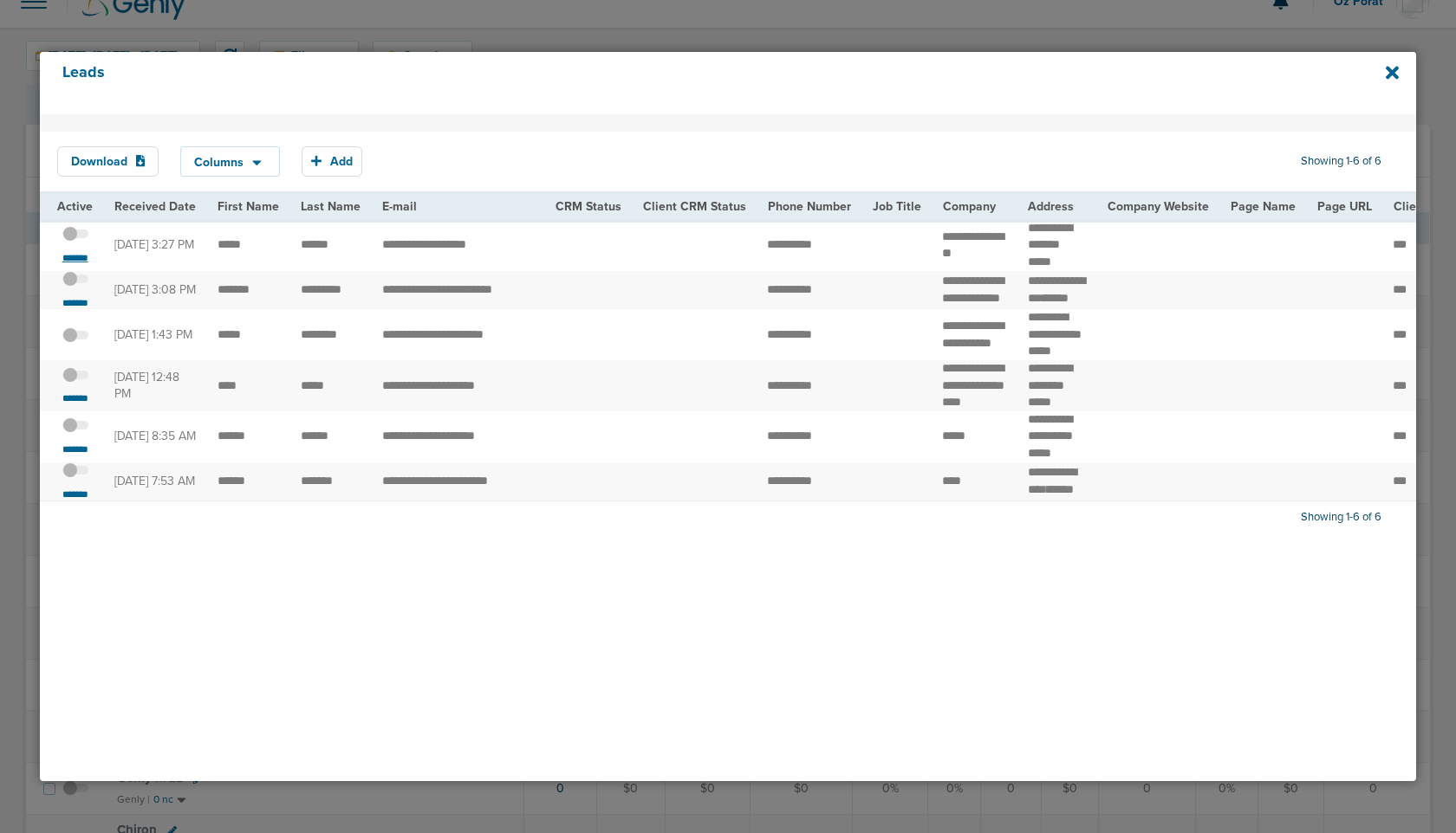
click at [75, 255] on small "*******" at bounding box center [75, 258] width 37 height 14
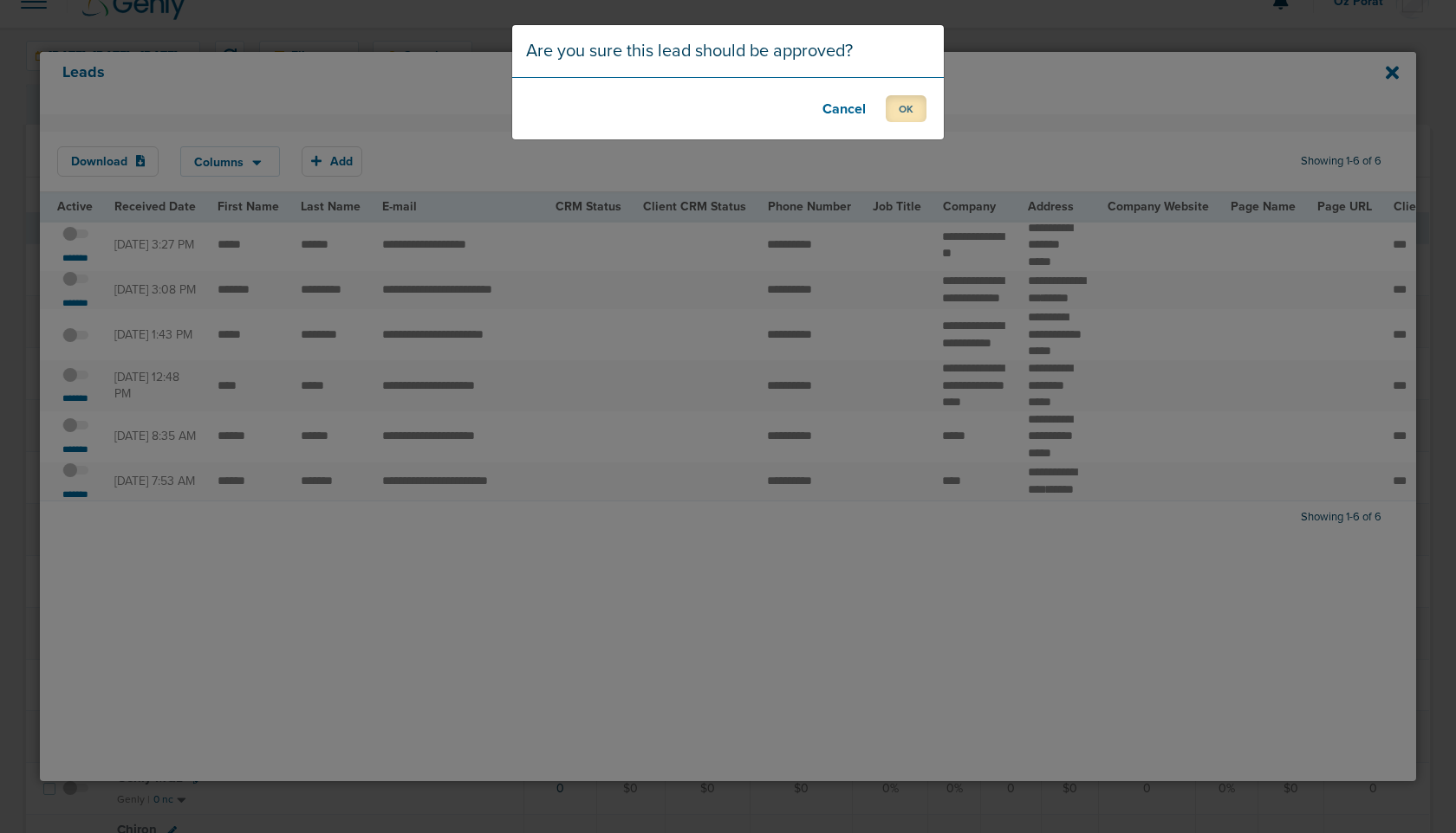
click at [902, 118] on button "OK" at bounding box center [906, 108] width 41 height 27
click at [905, 110] on button "OK" at bounding box center [906, 108] width 41 height 27
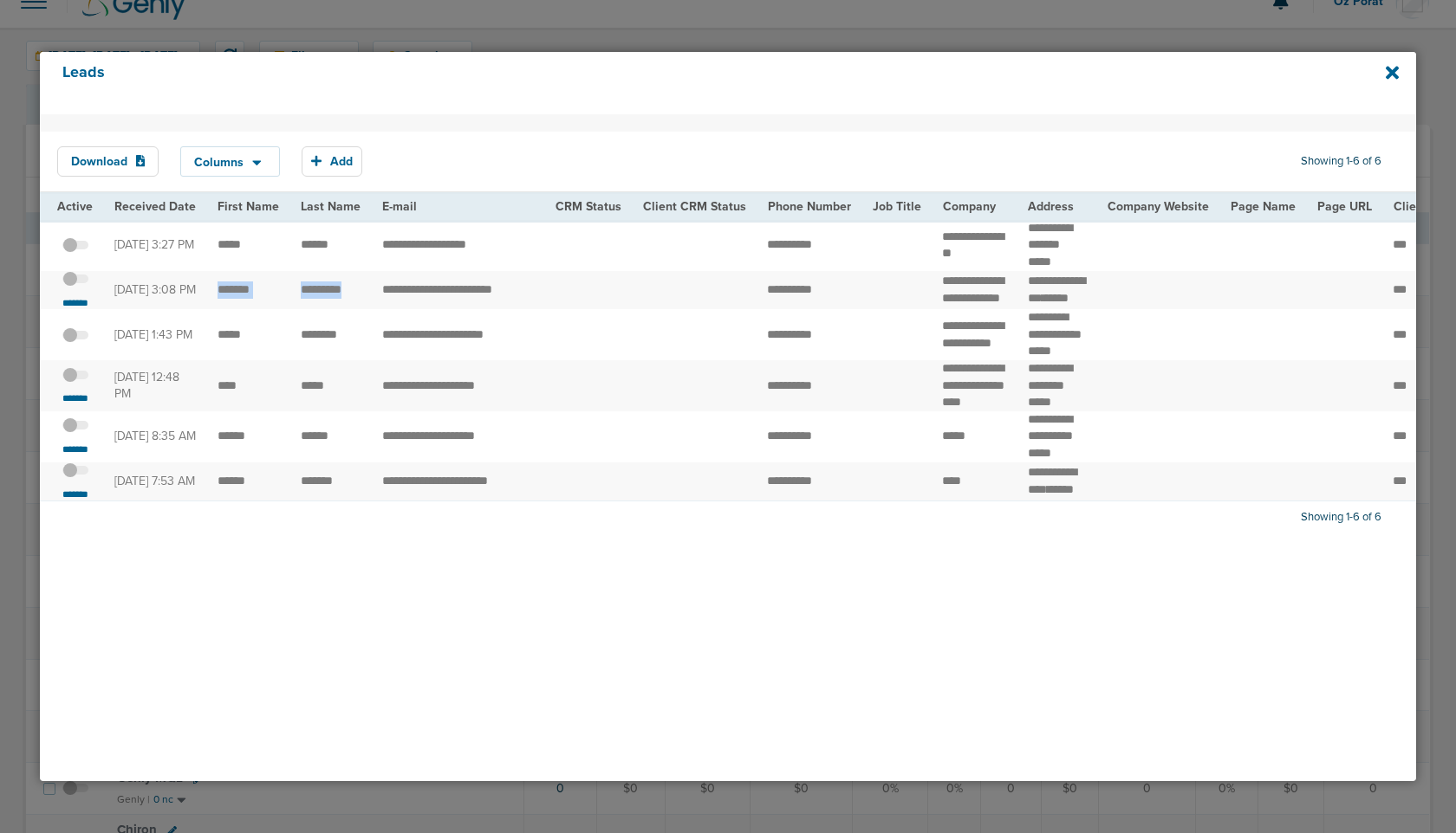
drag, startPoint x: 345, startPoint y: 296, endPoint x: 218, endPoint y: 296, distance: 127.0
click at [74, 288] on span at bounding box center [75, 288] width 26 height 0
click at [75, 282] on input "checkbox" at bounding box center [75, 282] width 0 height 0
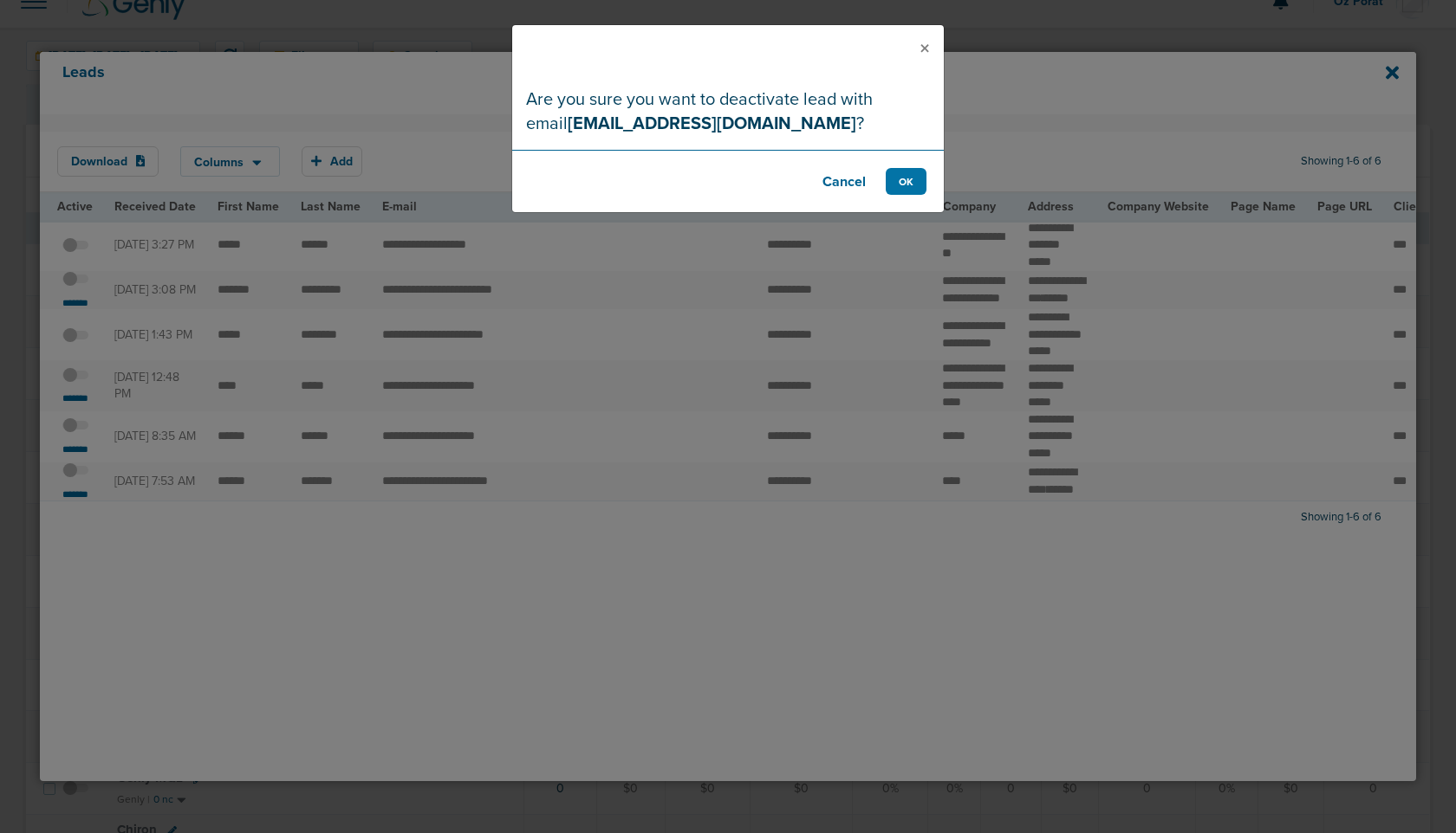
click at [886, 158] on footer "Cancel OK" at bounding box center [728, 180] width 432 height 62
click at [909, 177] on button "OK" at bounding box center [906, 181] width 41 height 27
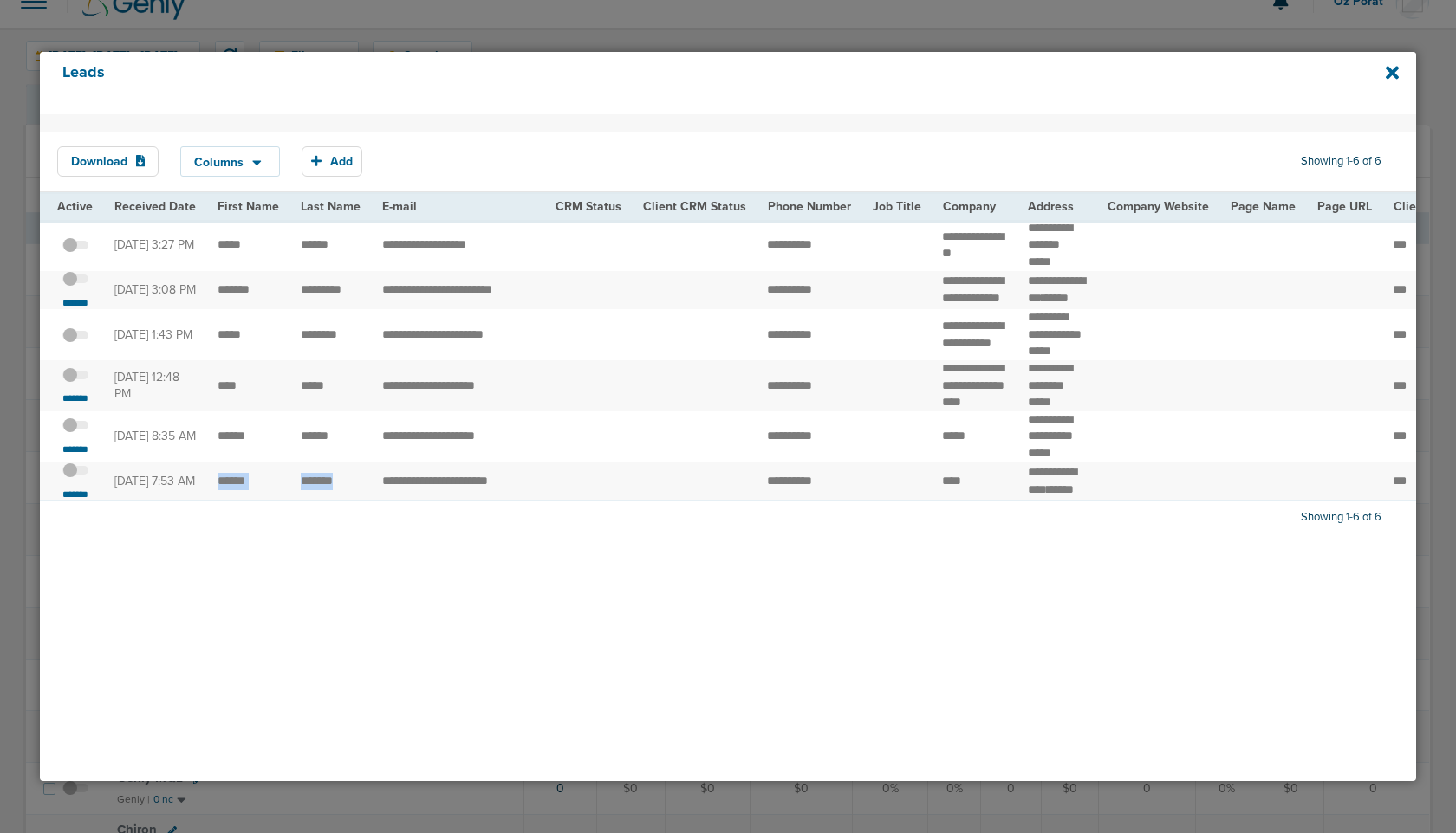
drag, startPoint x: 342, startPoint y: 551, endPoint x: 214, endPoint y: 551, distance: 128.0
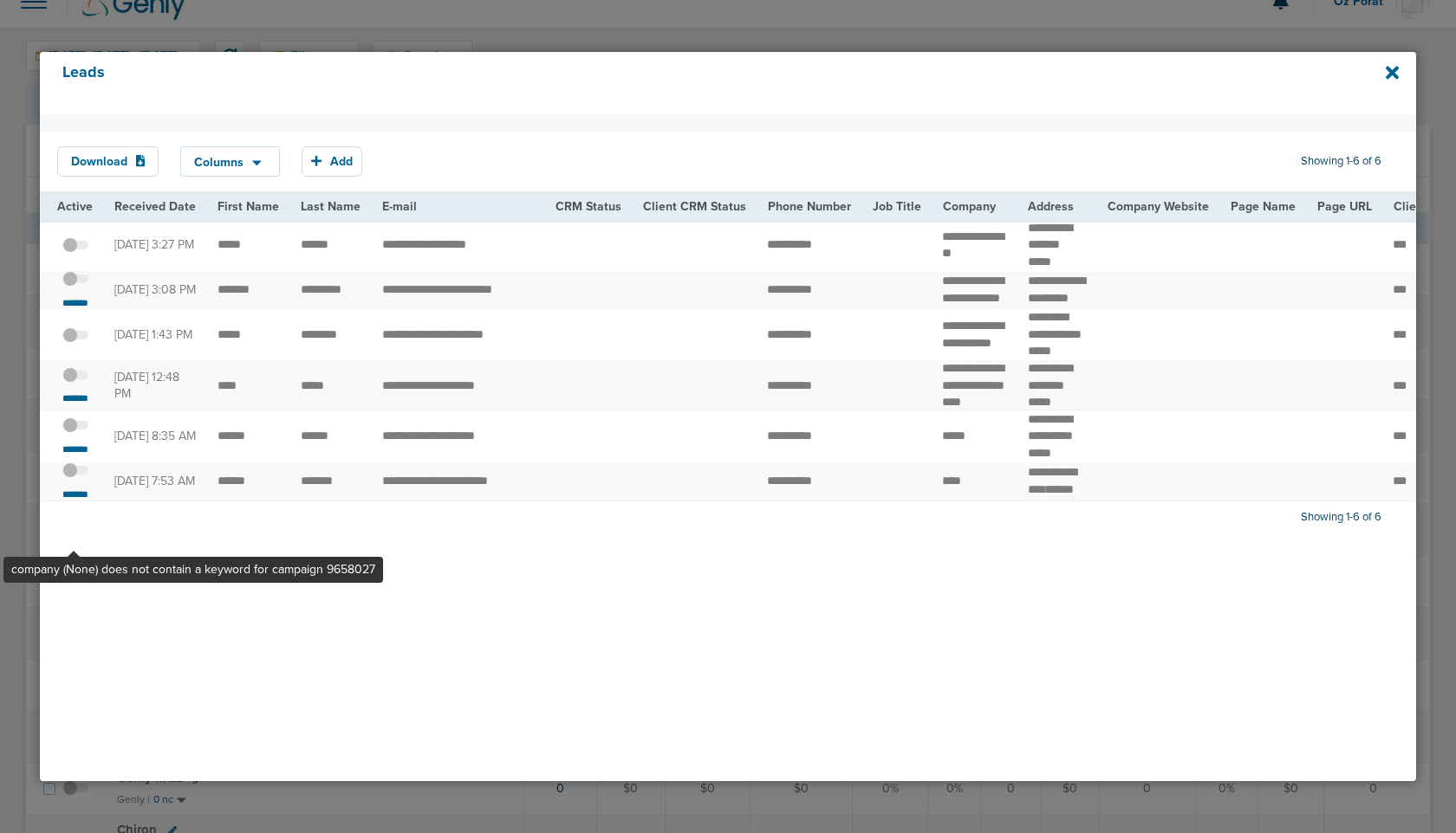
click at [73, 479] on span at bounding box center [75, 479] width 26 height 0
click at [75, 474] on input "checkbox" at bounding box center [75, 474] width 0 height 0
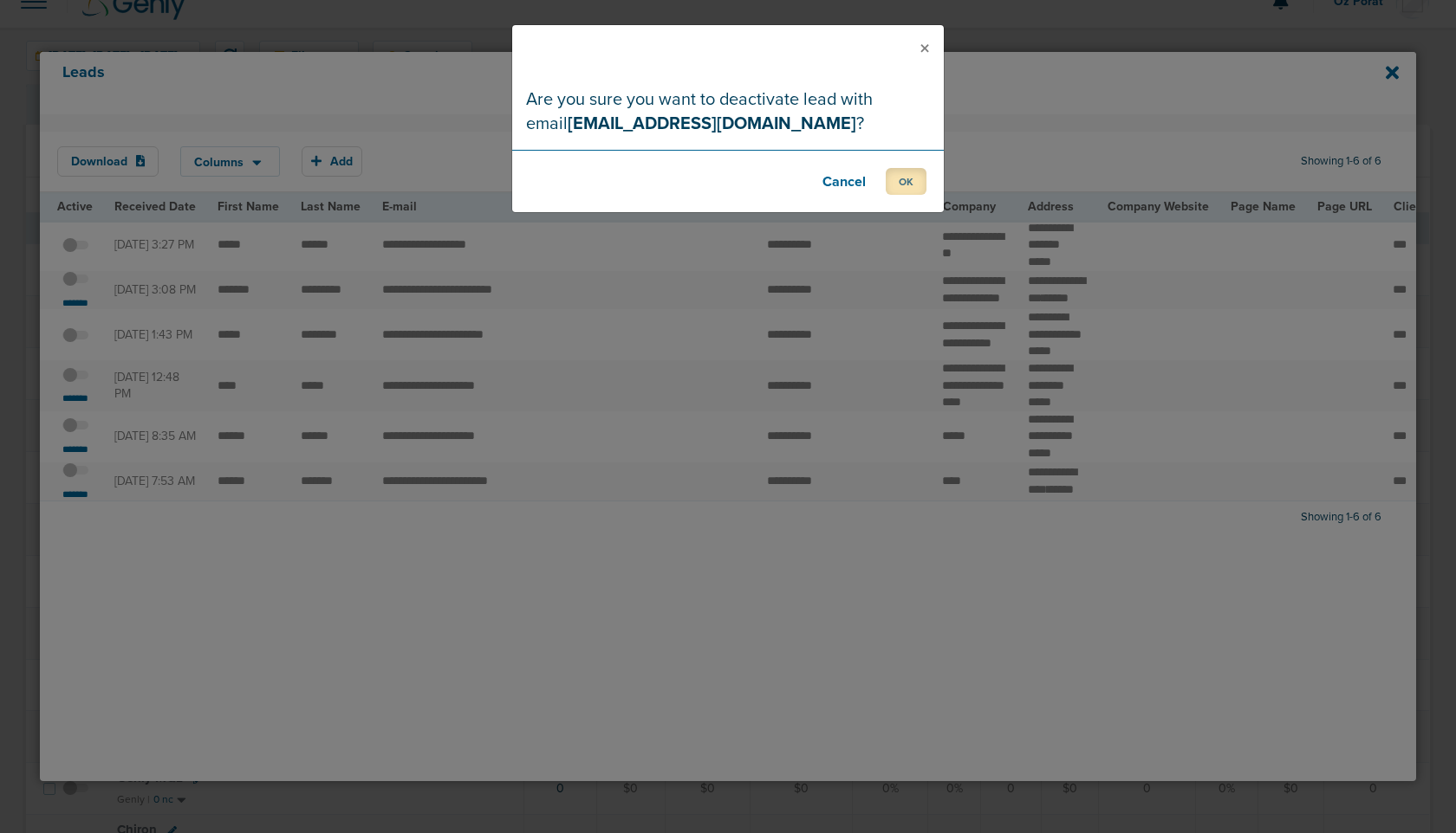
click at [907, 184] on button "OK" at bounding box center [906, 181] width 41 height 27
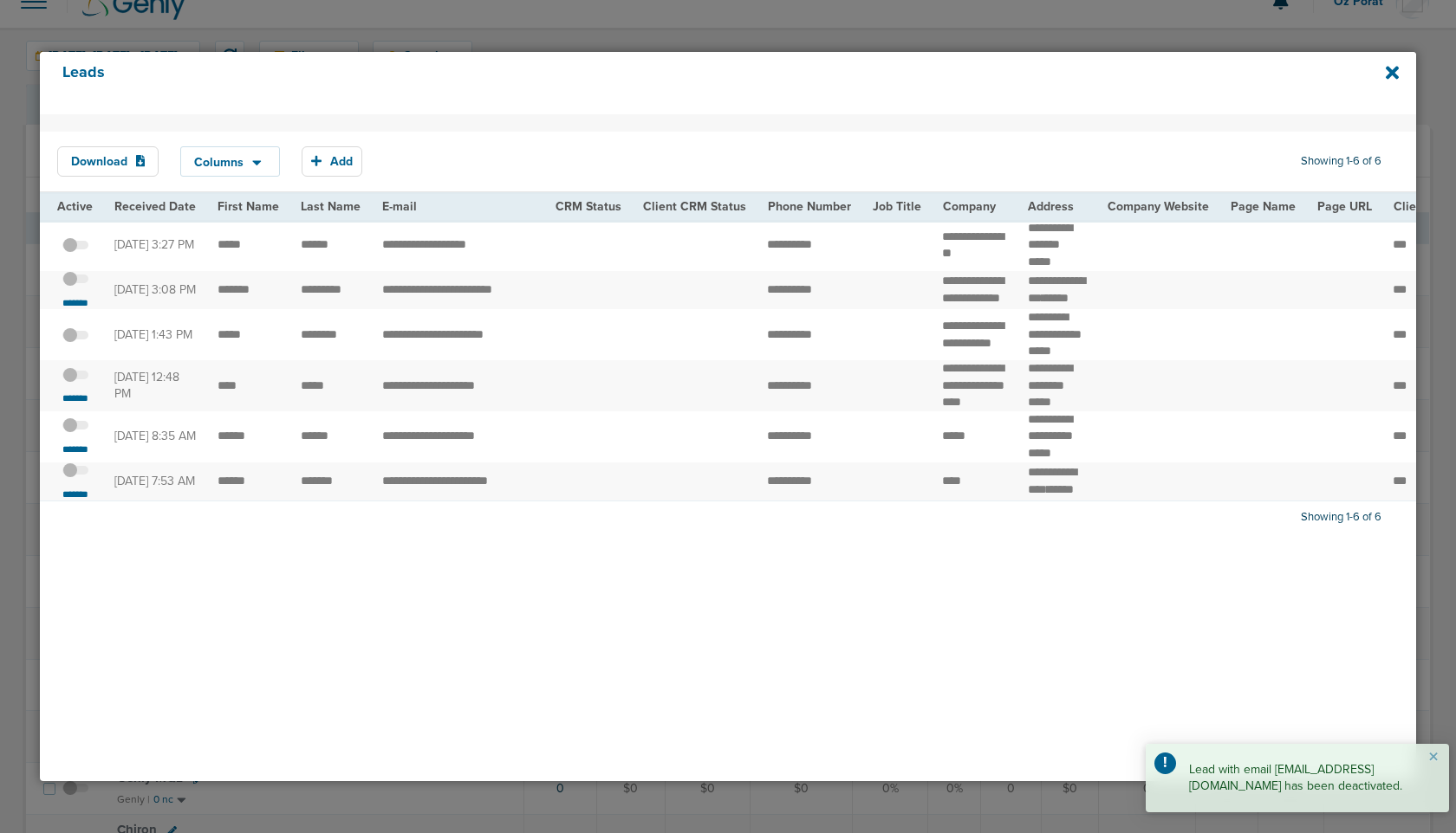
click at [442, 462] on td "**********" at bounding box center [458, 437] width 173 height 51
copy tr "**********"
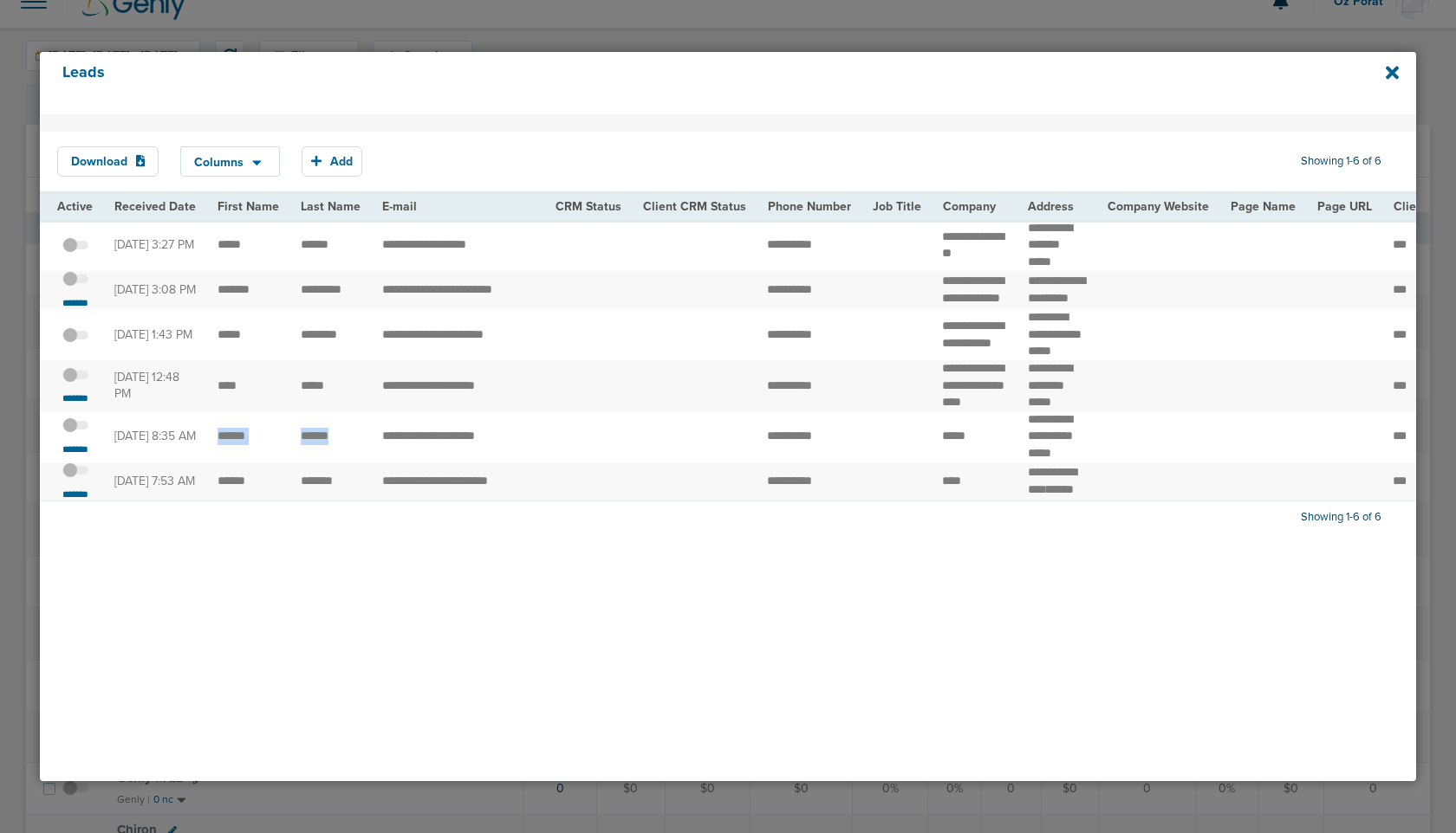
drag, startPoint x: 339, startPoint y: 493, endPoint x: 211, endPoint y: 492, distance: 128.0
drag, startPoint x: 337, startPoint y: 426, endPoint x: 209, endPoint y: 420, distance: 128.1
click at [73, 384] on span at bounding box center [75, 384] width 26 height 0
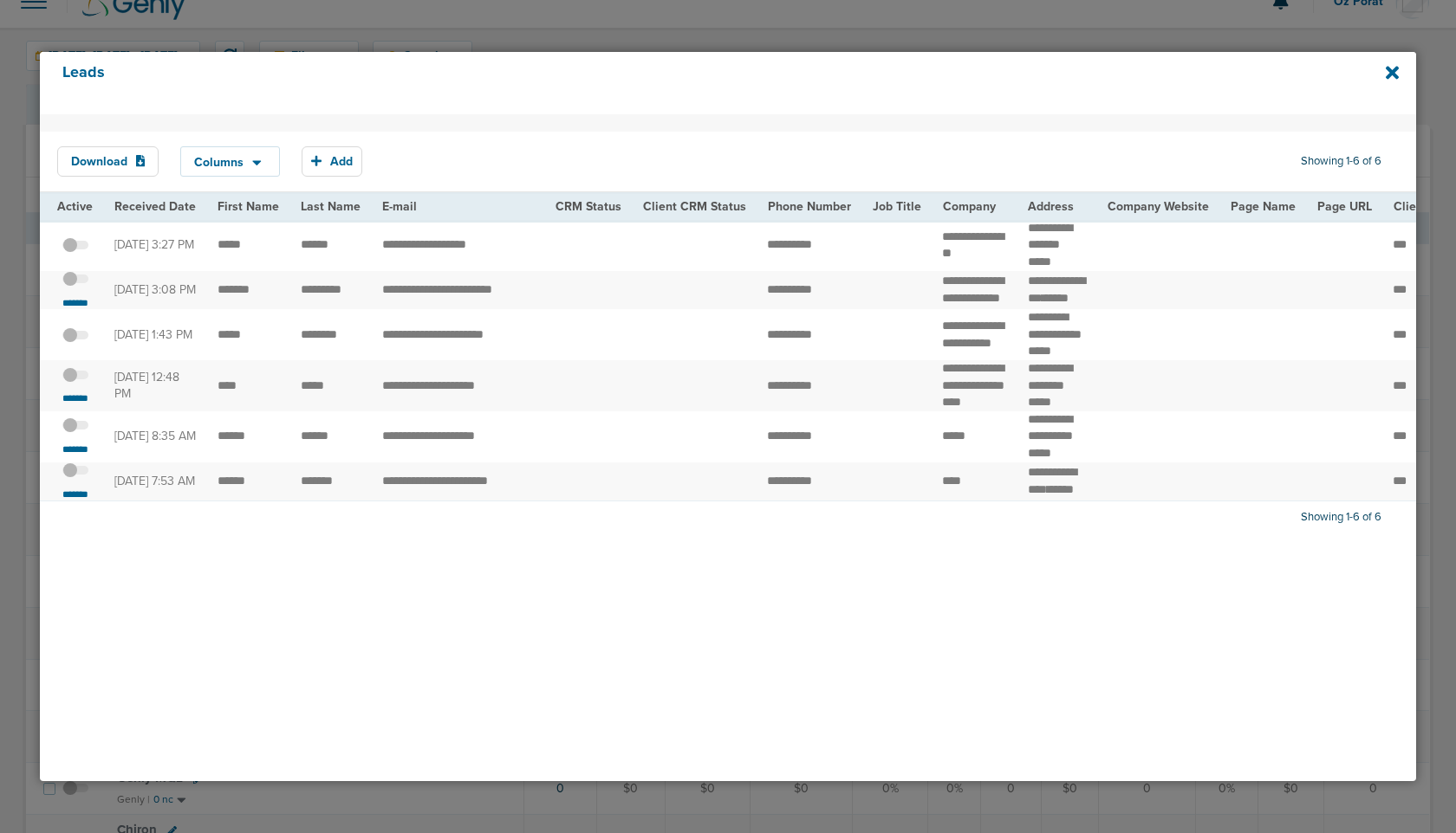
click at [75, 378] on input "checkbox" at bounding box center [75, 378] width 0 height 0
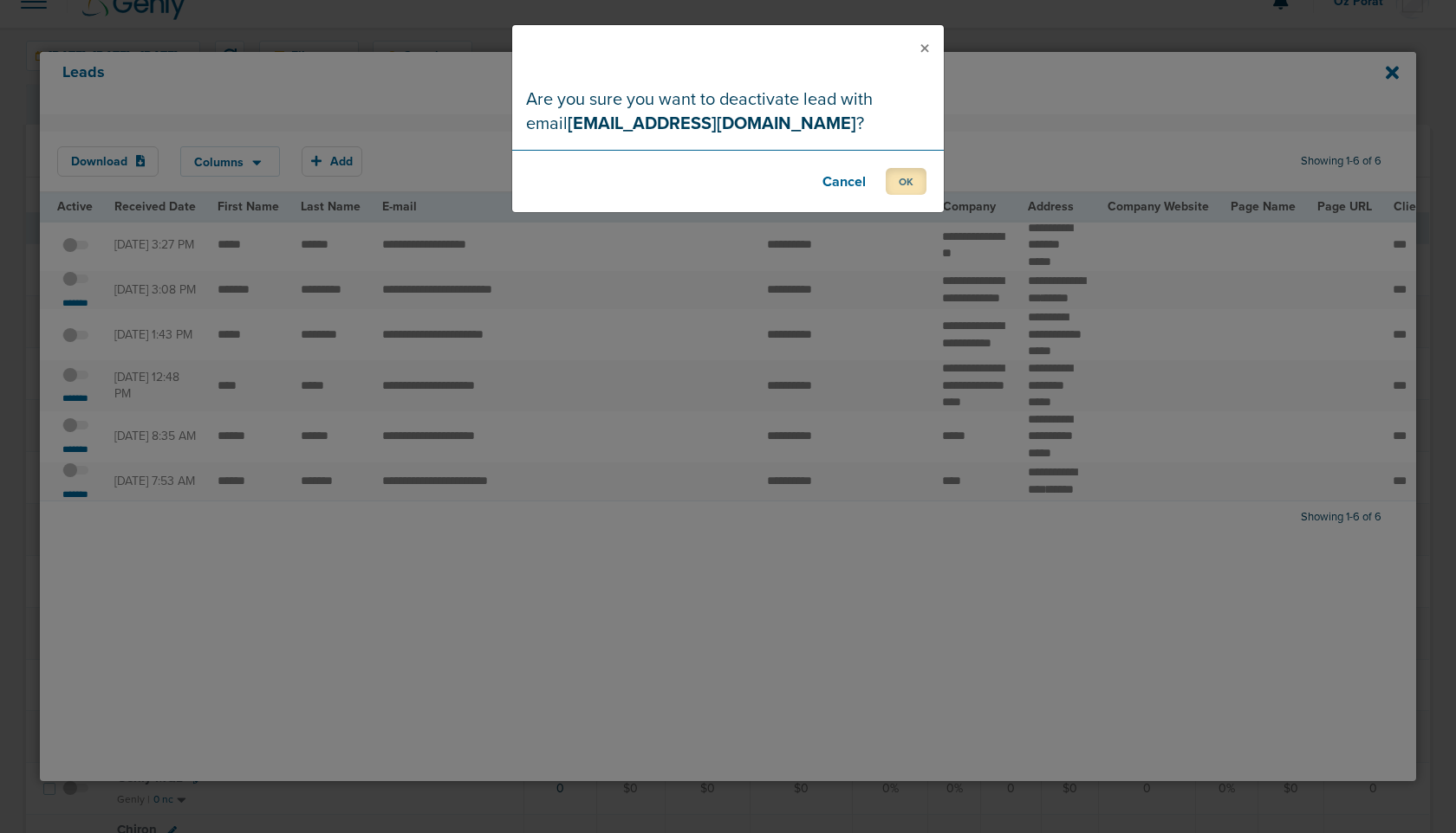
click at [916, 178] on button "OK" at bounding box center [906, 181] width 41 height 27
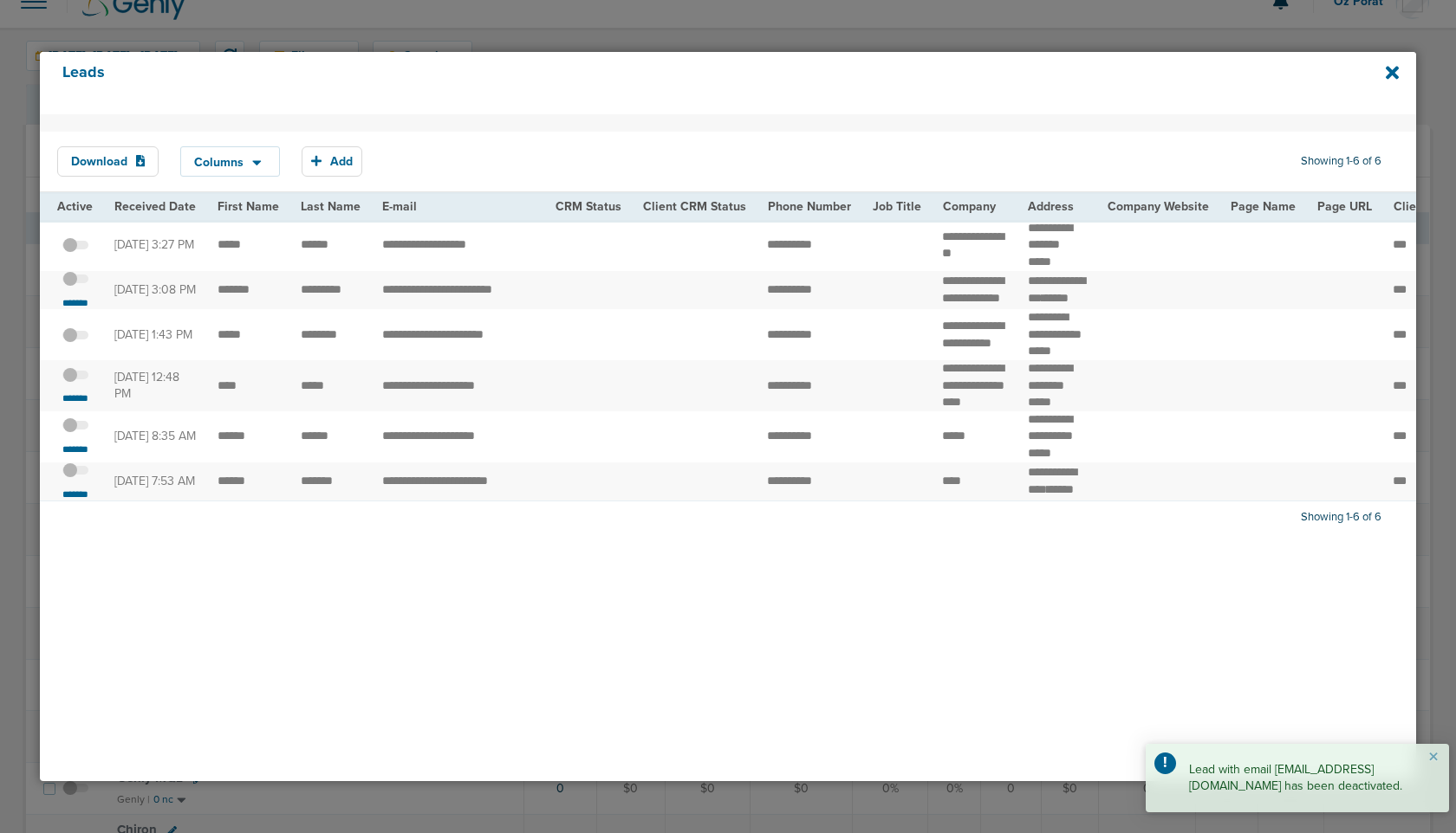
click at [78, 434] on span at bounding box center [75, 434] width 26 height 0
click at [75, 429] on input "checkbox" at bounding box center [75, 429] width 0 height 0
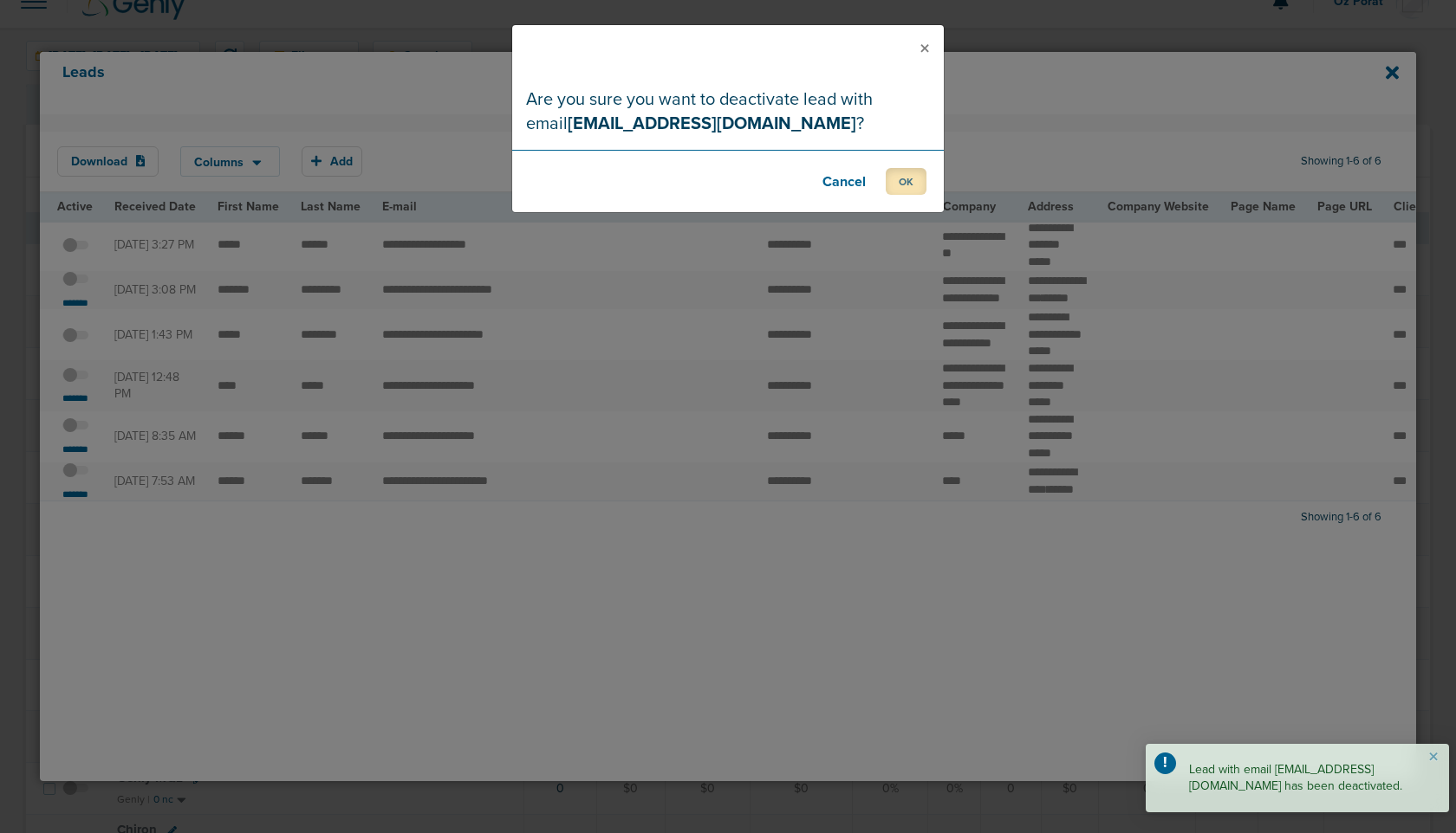
click at [906, 175] on button "OK" at bounding box center [906, 181] width 41 height 27
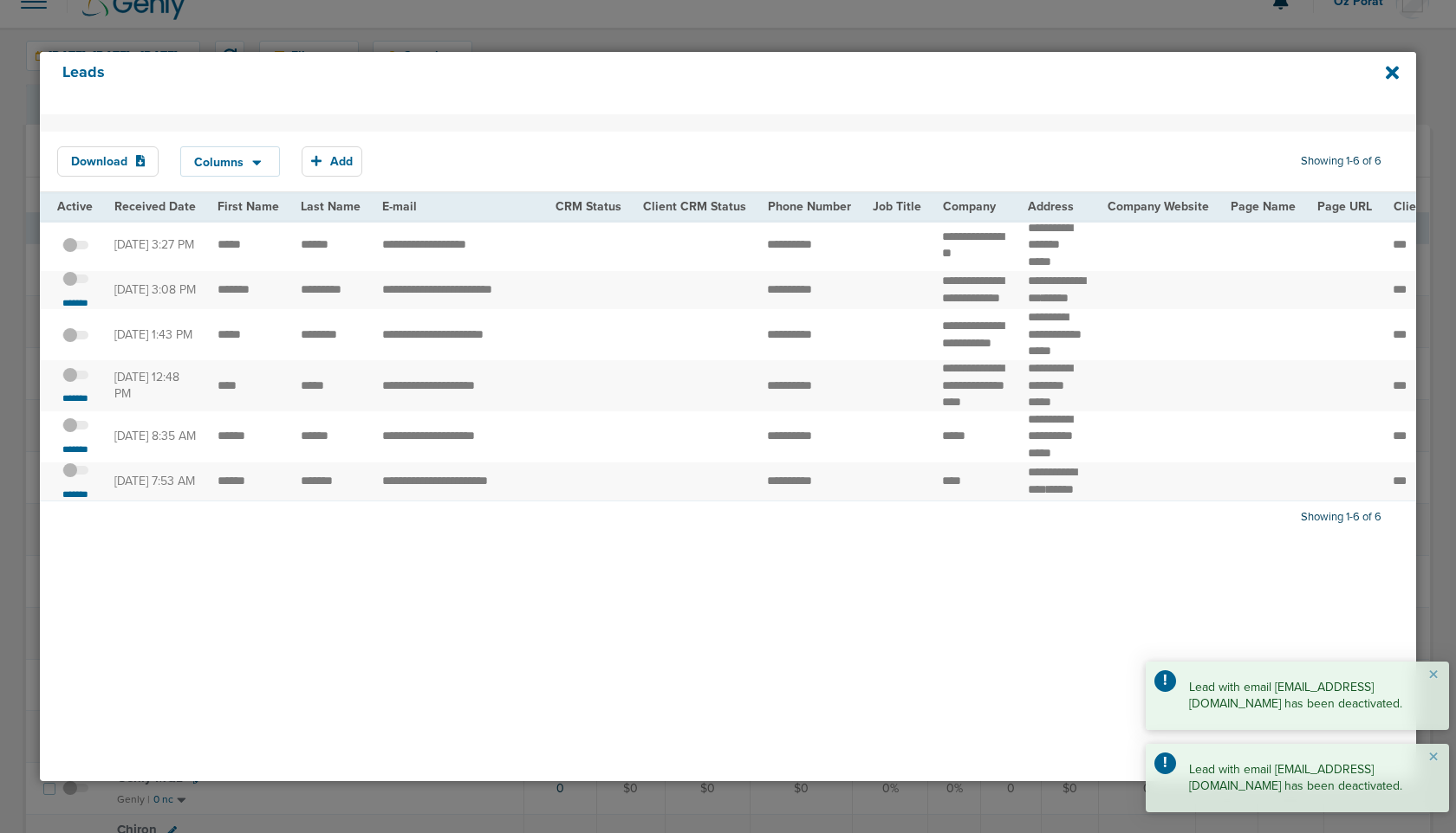
click at [429, 412] on td "**********" at bounding box center [458, 385] width 173 height 51
copy tr "**********"
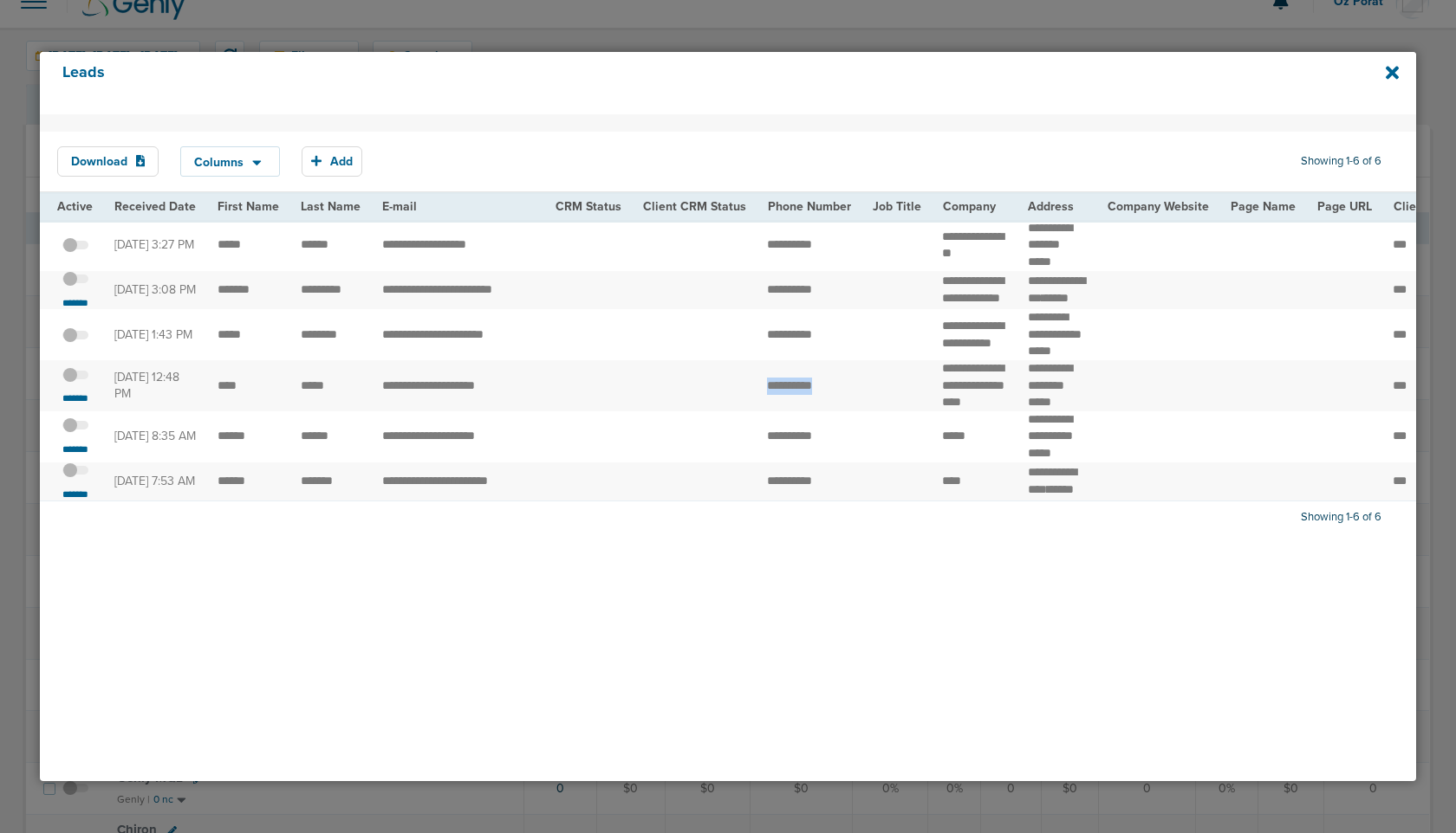
drag, startPoint x: 855, startPoint y: 423, endPoint x: 724, endPoint y: 423, distance: 131.0
copy tr "**********"
click at [1400, 72] on div "Leads" at bounding box center [728, 82] width 1377 height 62
click at [1393, 72] on icon at bounding box center [1392, 73] width 13 height 13
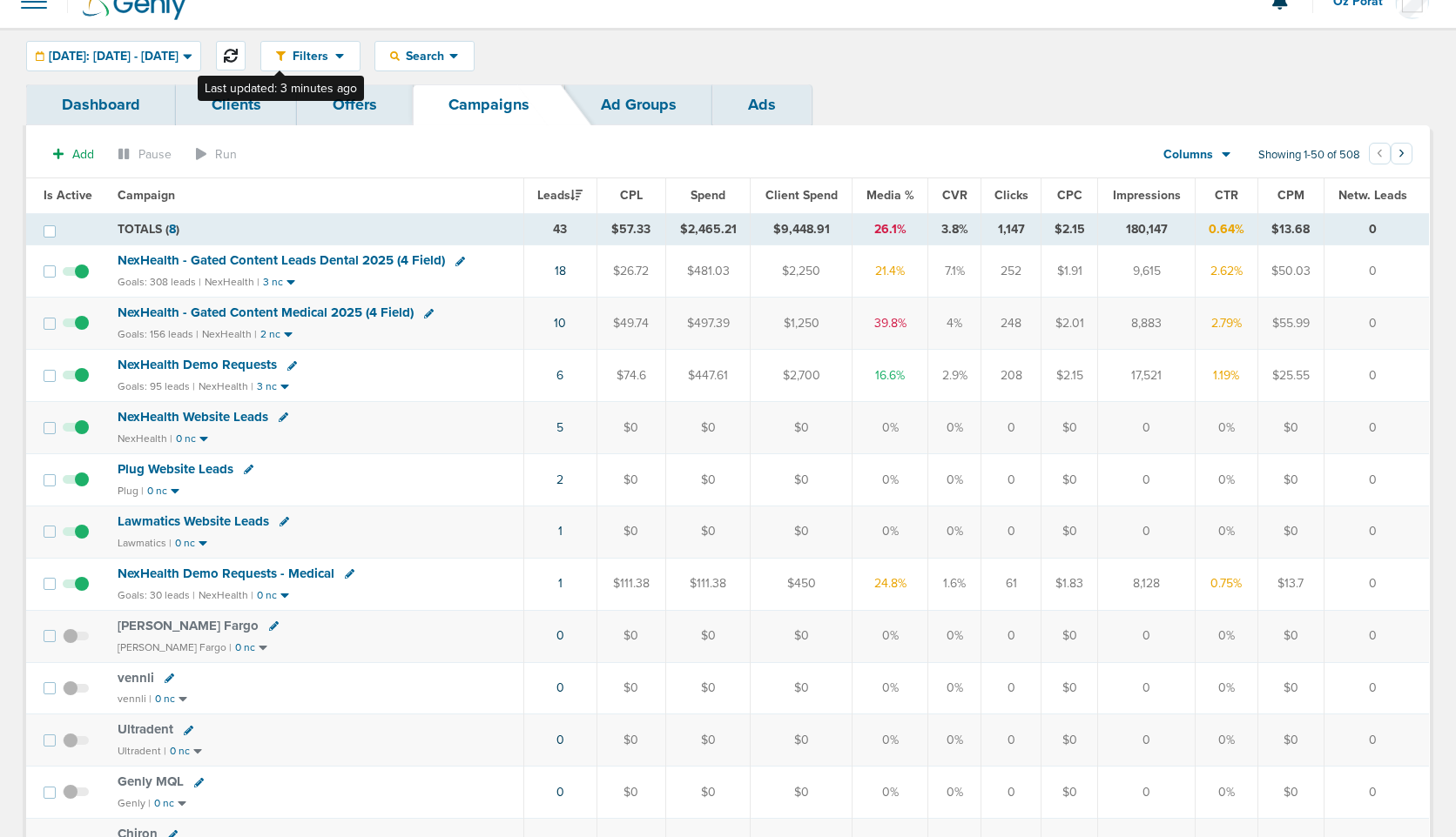
click at [238, 60] on icon at bounding box center [231, 56] width 14 height 14
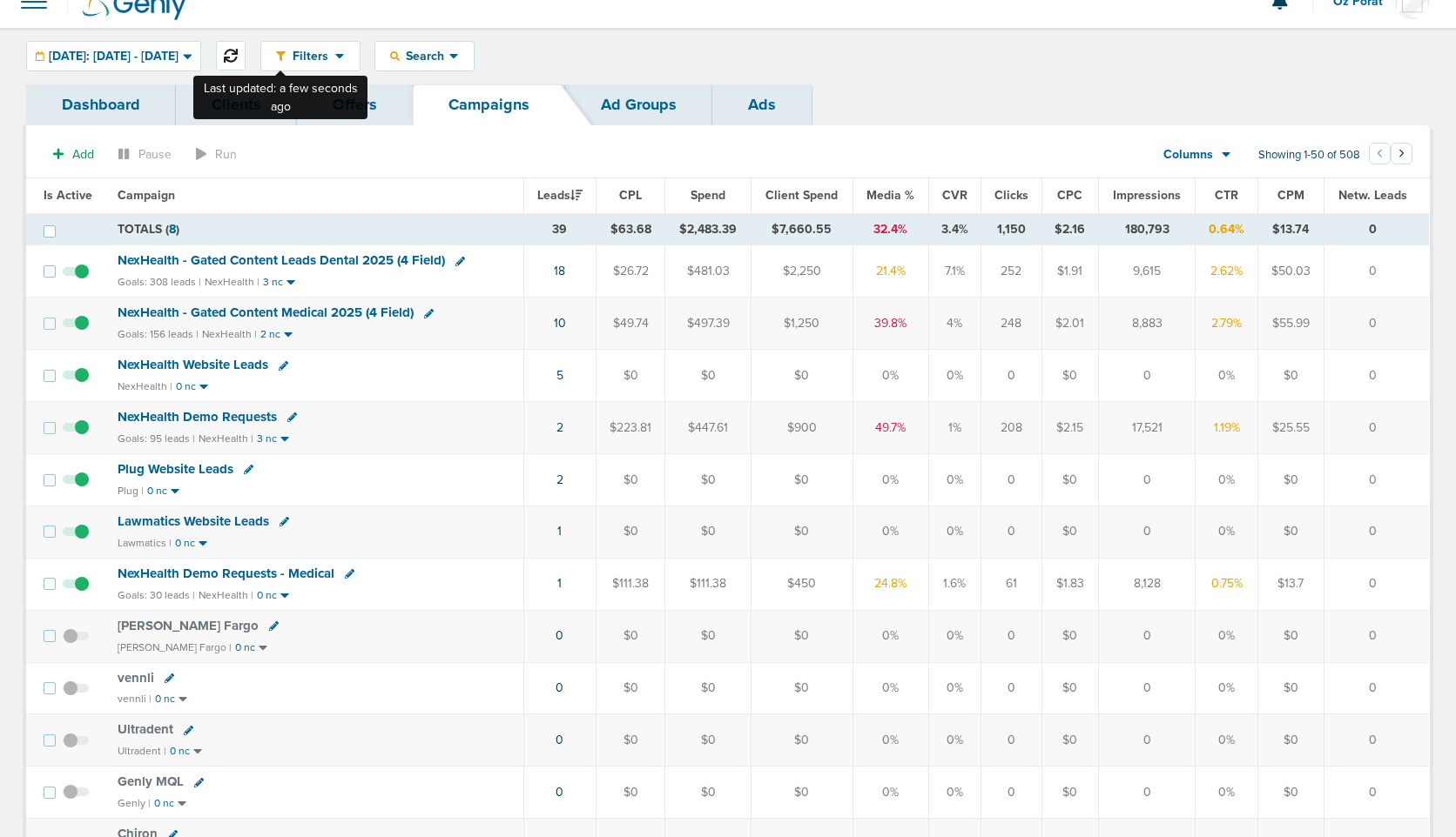
click at [238, 58] on icon at bounding box center [231, 56] width 14 height 14
click at [561, 582] on link "1" at bounding box center [559, 583] width 4 height 15
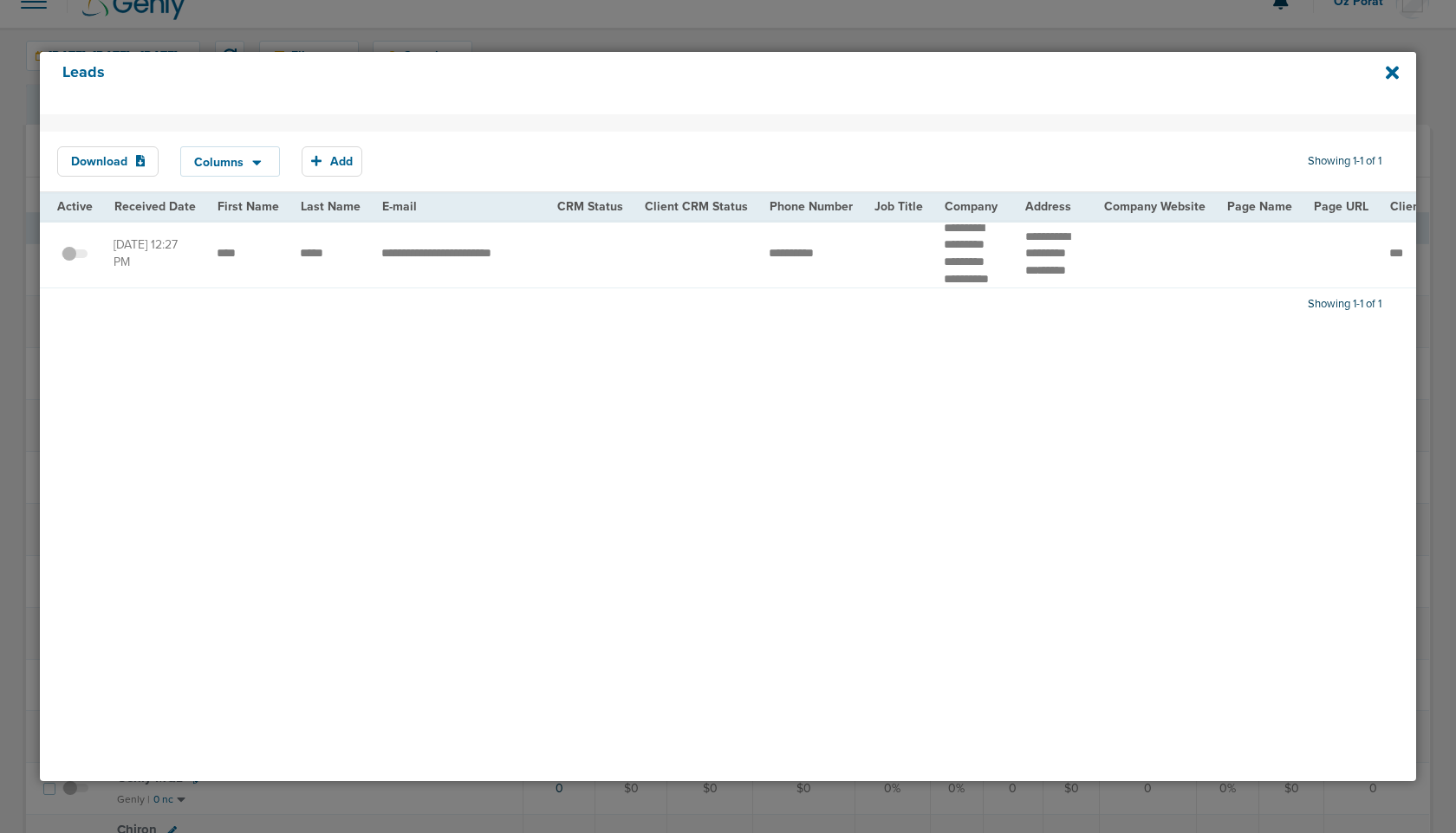
click at [1393, 73] on icon at bounding box center [1392, 73] width 13 height 13
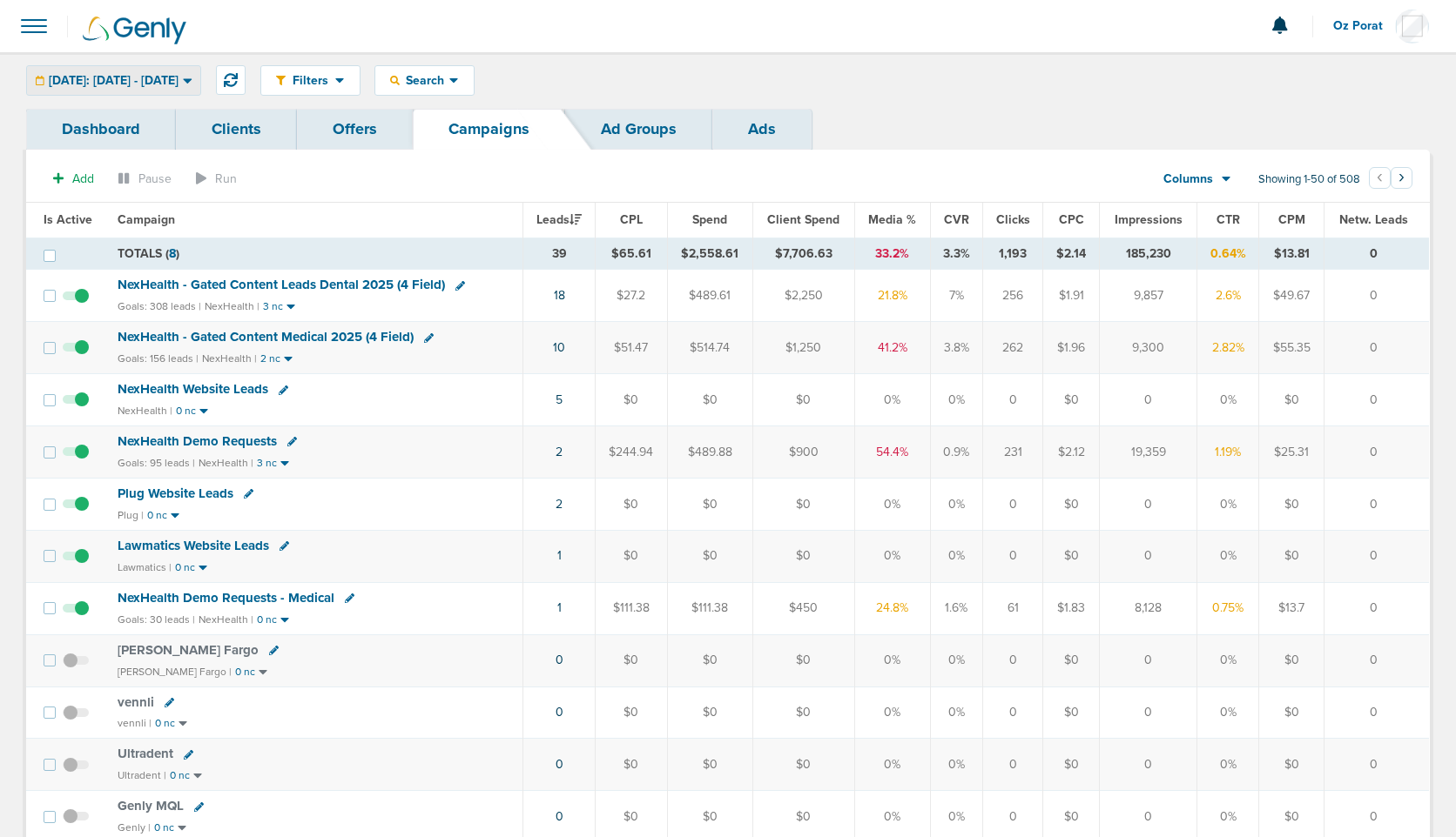
click at [162, 75] on span "[DATE]: [DATE] - [DATE]" at bounding box center [114, 81] width 130 height 12
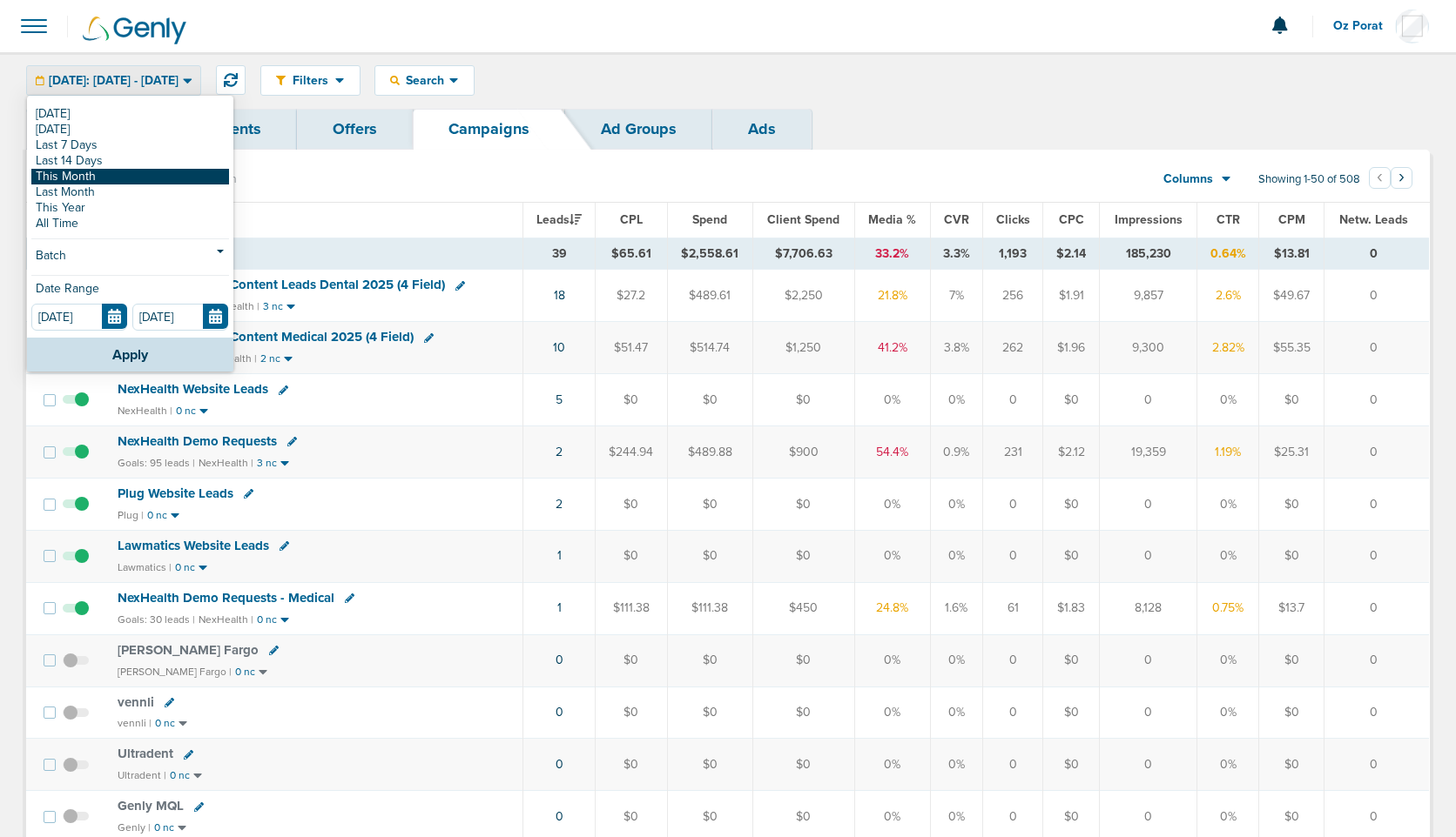
click at [92, 172] on link "This Month" at bounding box center [130, 177] width 198 height 16
